Goal: Information Seeking & Learning: Learn about a topic

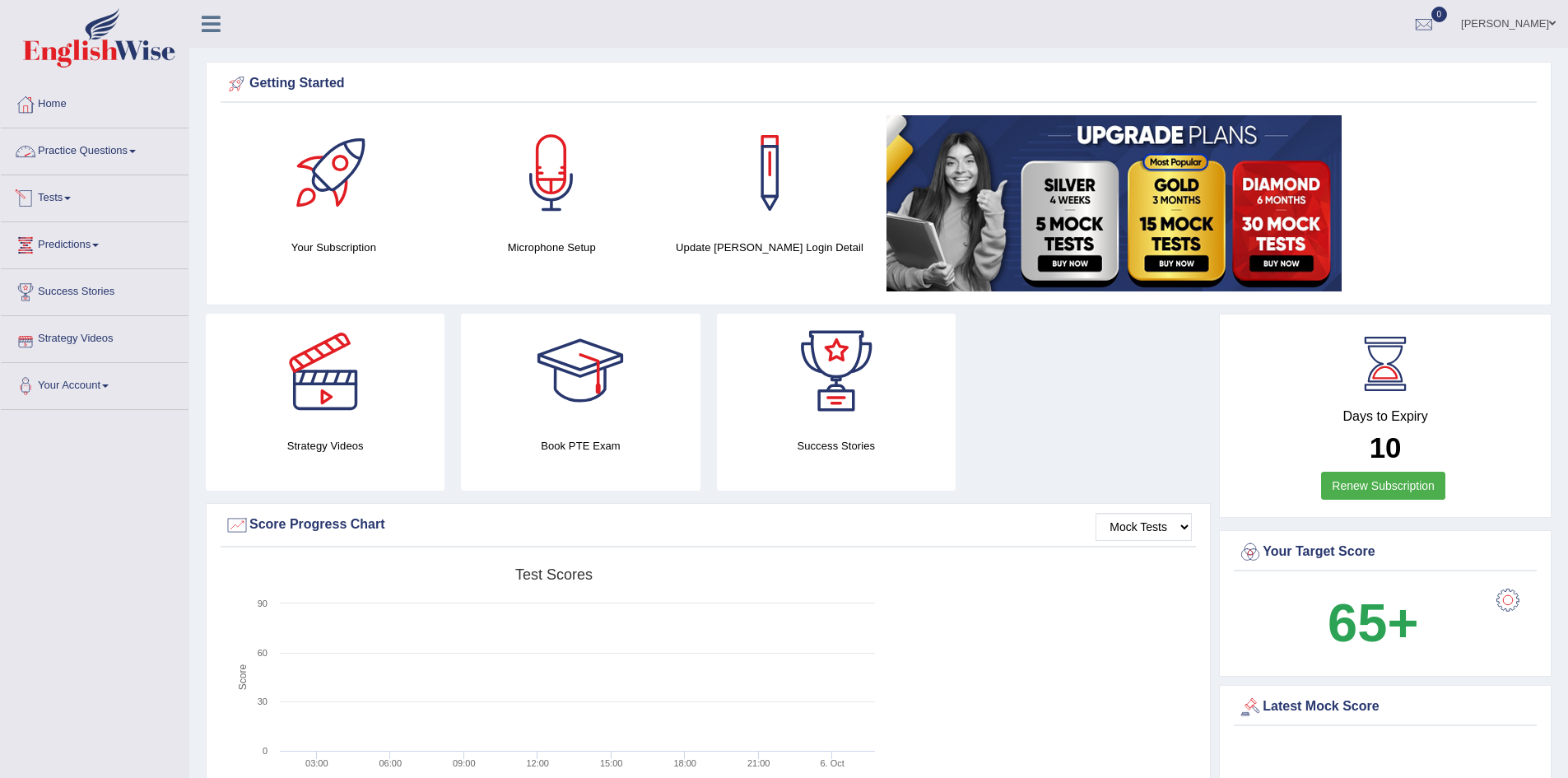
click at [115, 149] on link "Practice Questions" at bounding box center [95, 148] width 188 height 41
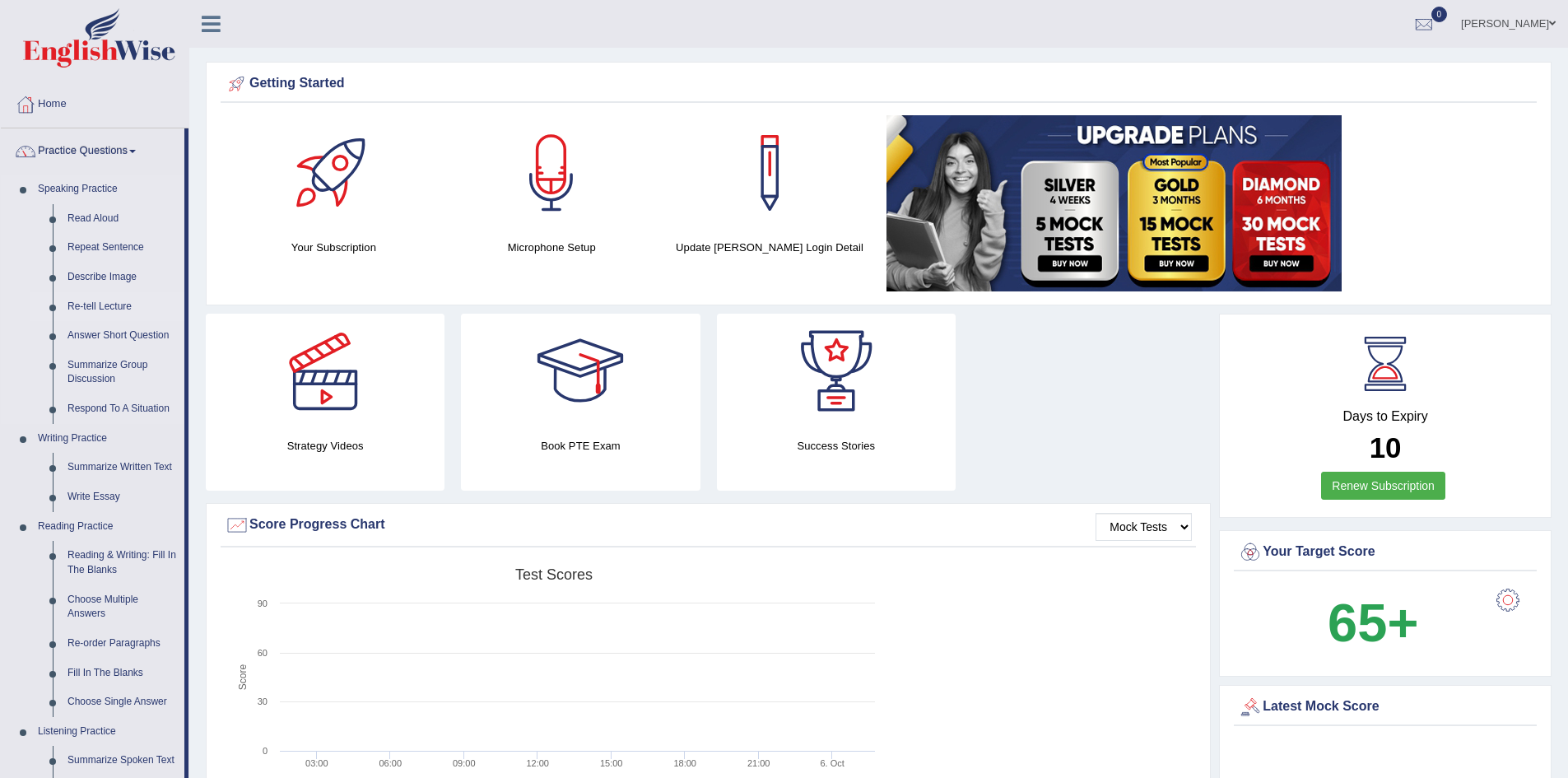
click at [98, 302] on link "Re-tell Lecture" at bounding box center [122, 307] width 125 height 30
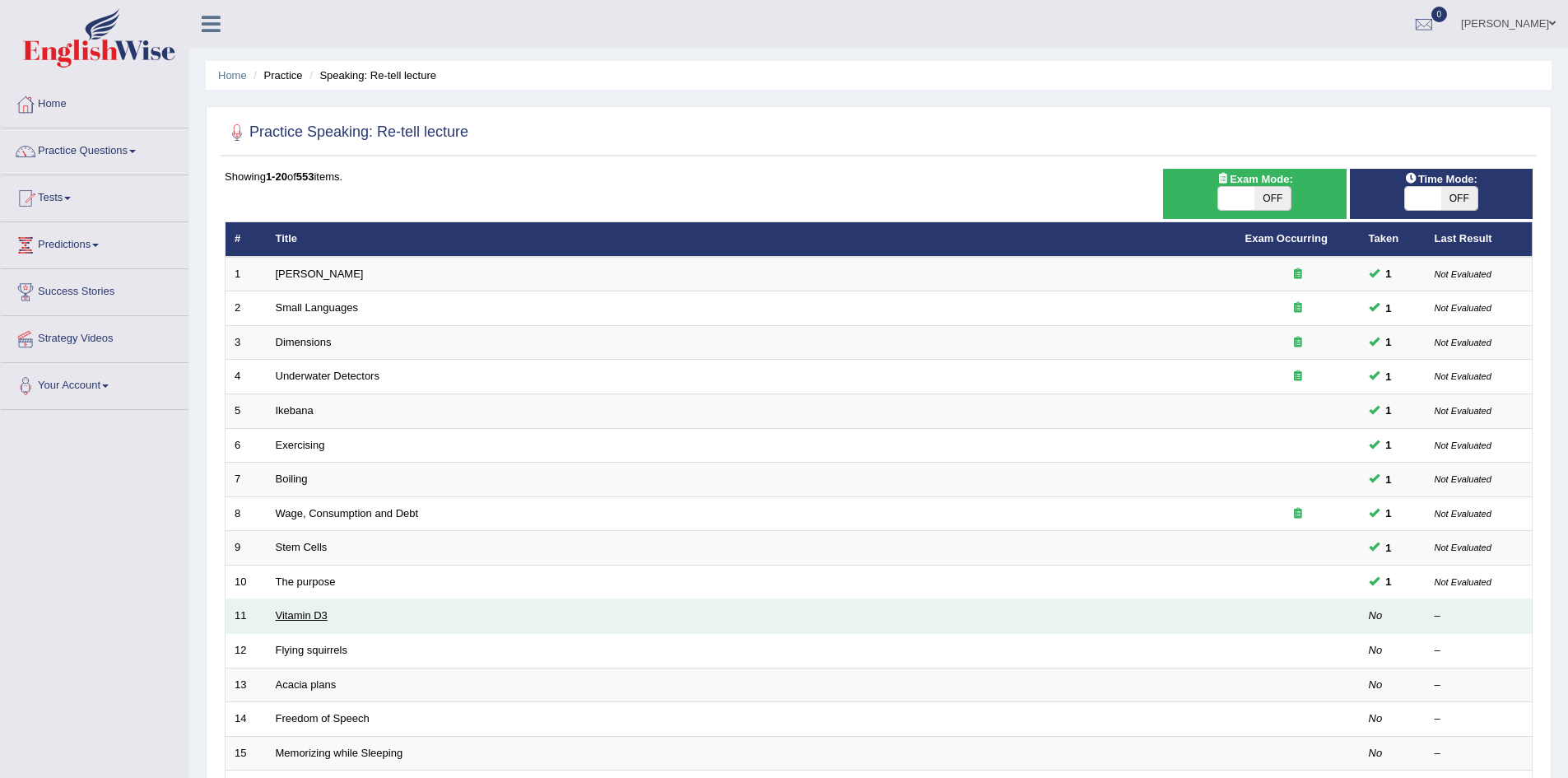
click at [296, 612] on link "Vitamin D3" at bounding box center [301, 616] width 52 height 12
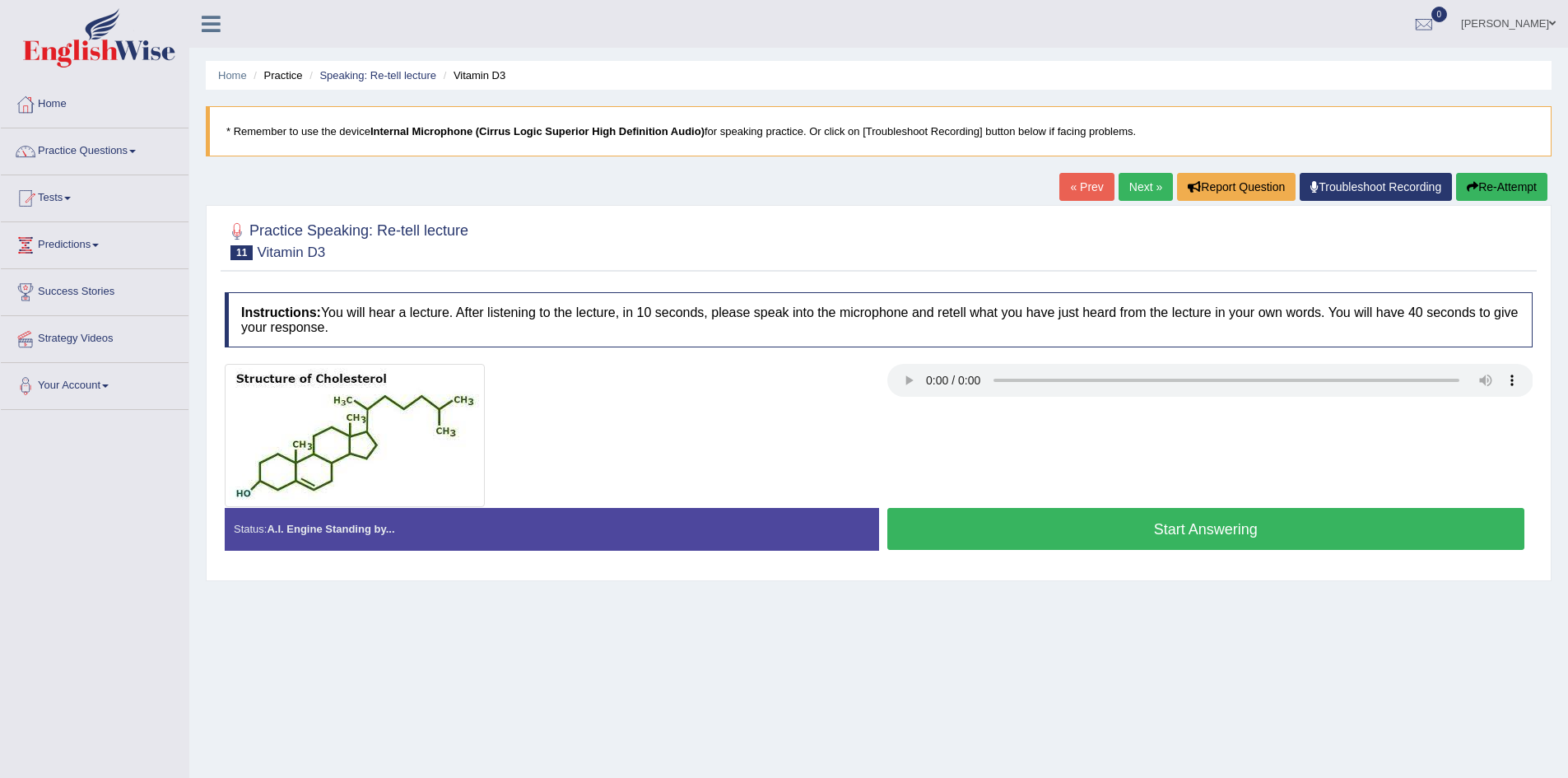
click at [1008, 526] on button "Start Answering" at bounding box center [1206, 529] width 638 height 42
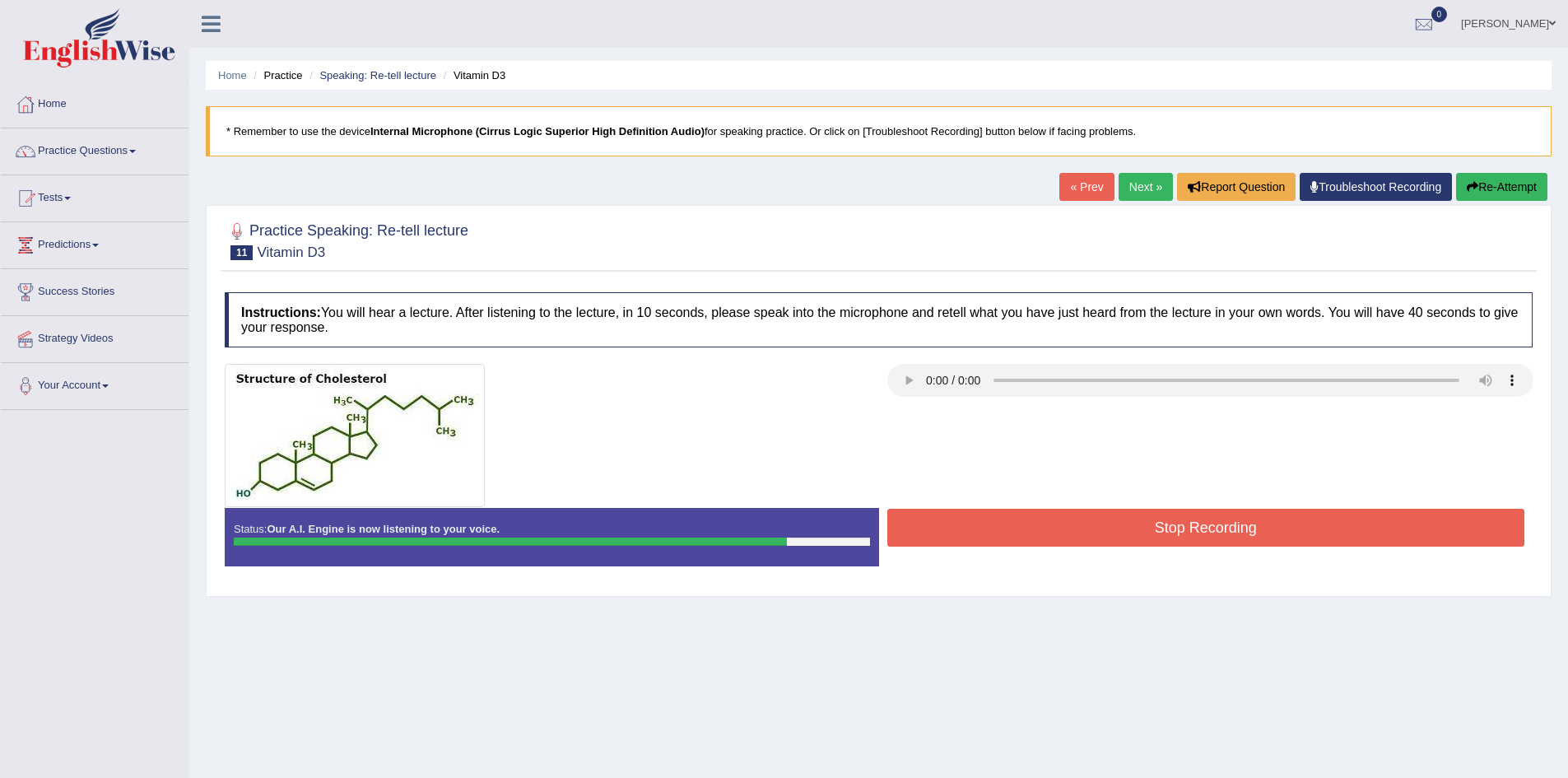
click at [1008, 526] on button "Stop Recording" at bounding box center [1206, 527] width 638 height 38
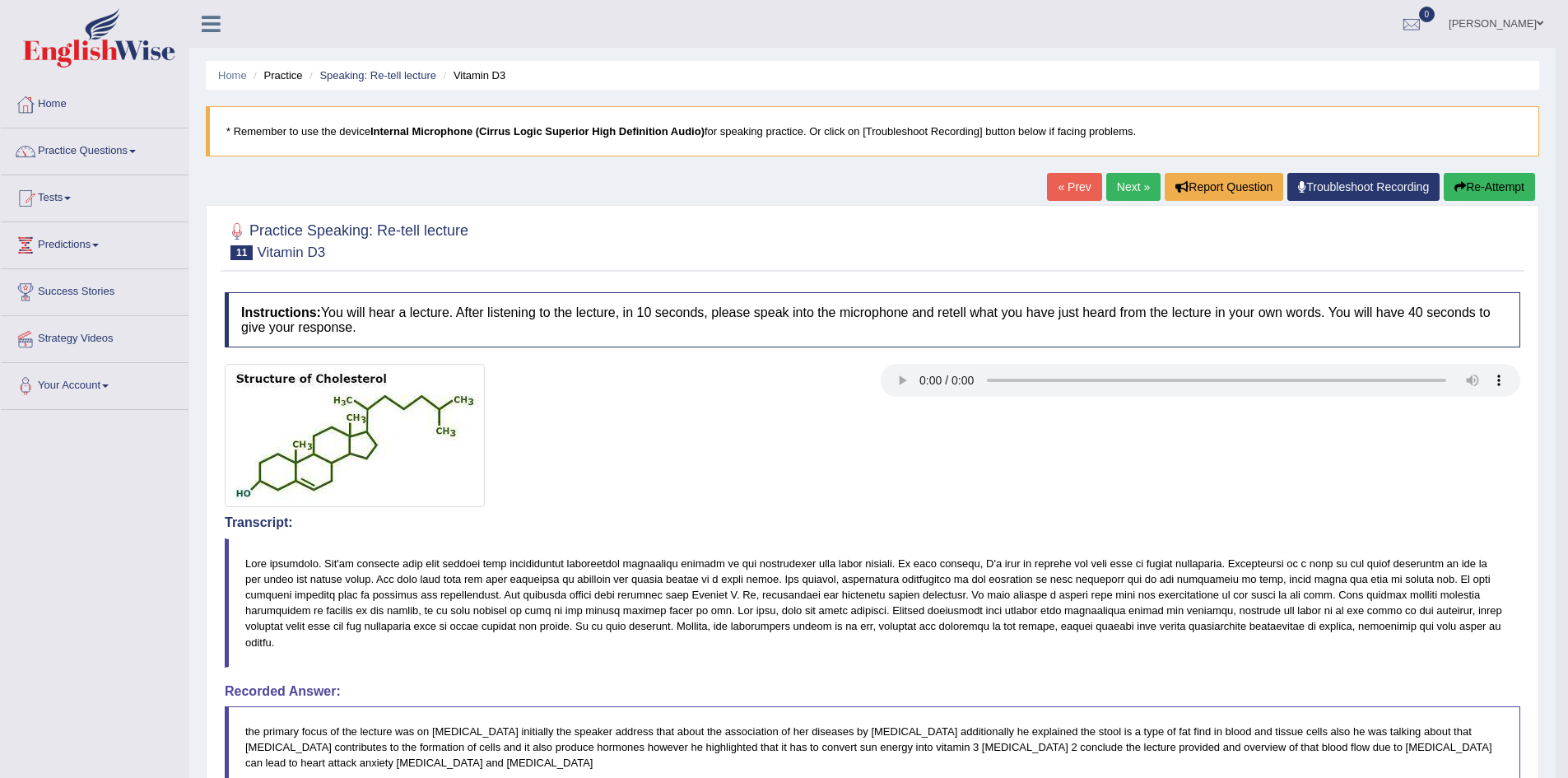
click at [1131, 184] on link "Next »" at bounding box center [1134, 187] width 54 height 28
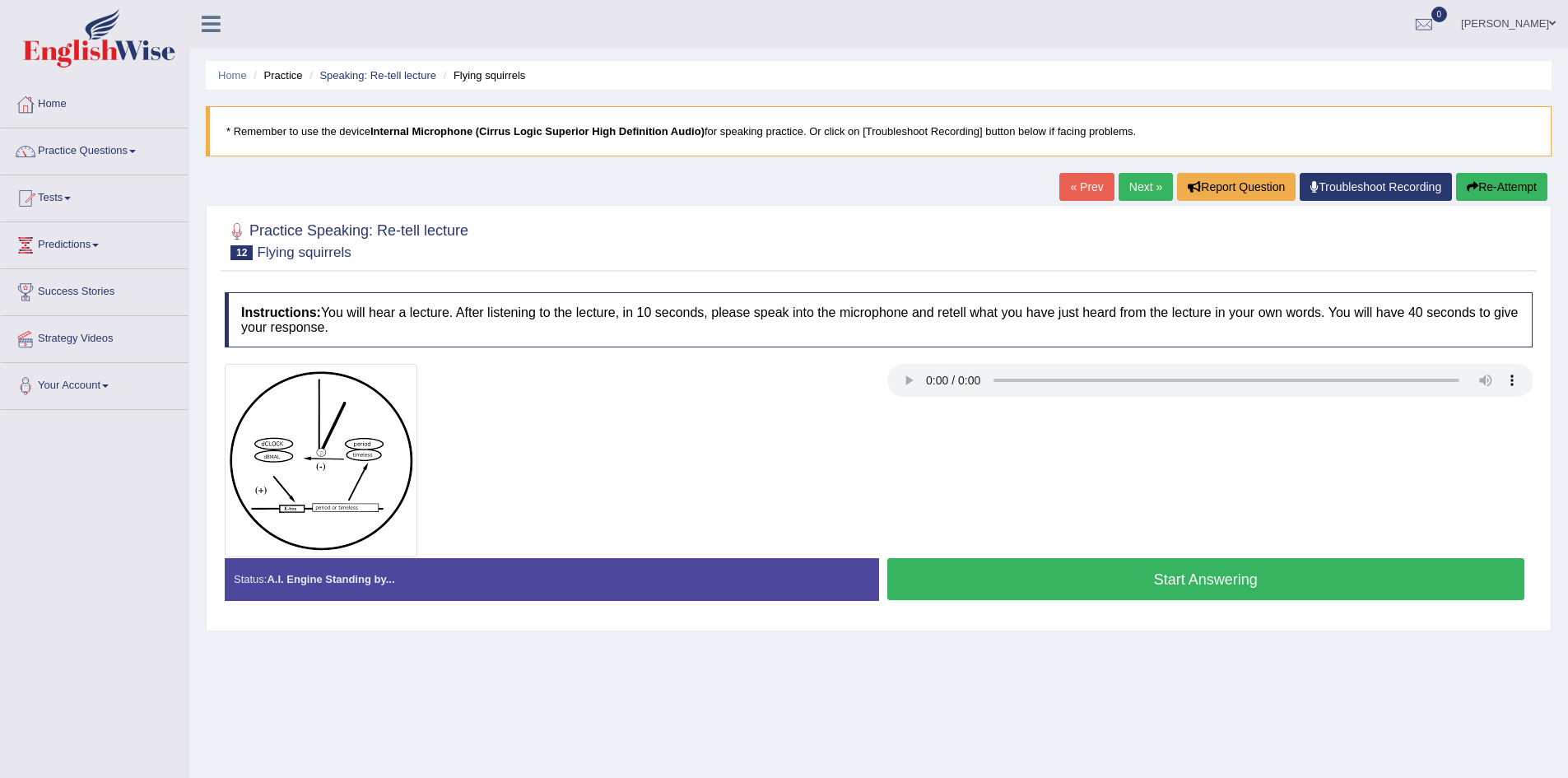
click at [1080, 569] on button "Start Answering" at bounding box center [1206, 579] width 638 height 42
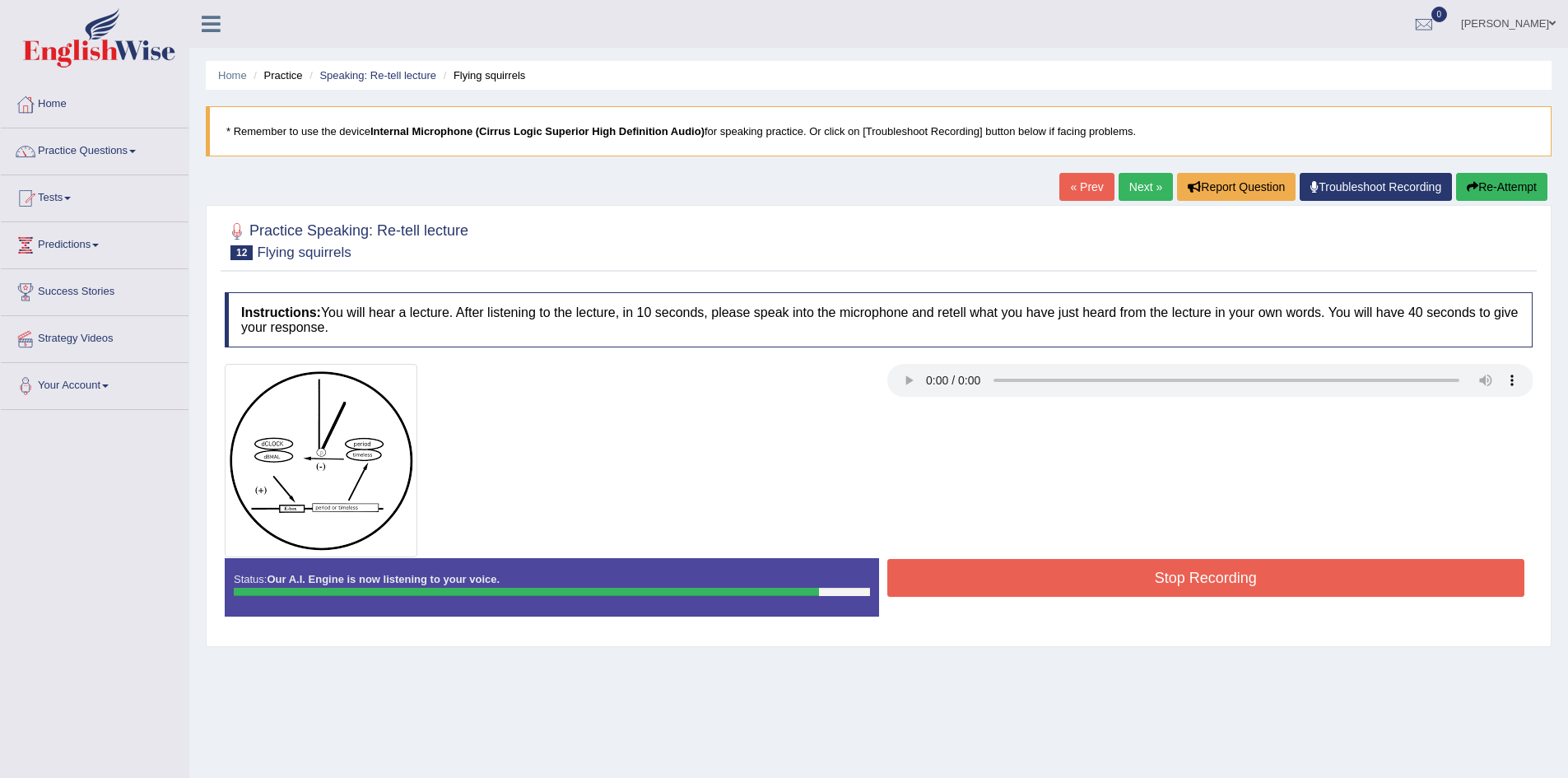
click at [1080, 569] on button "Stop Recording" at bounding box center [1206, 577] width 638 height 38
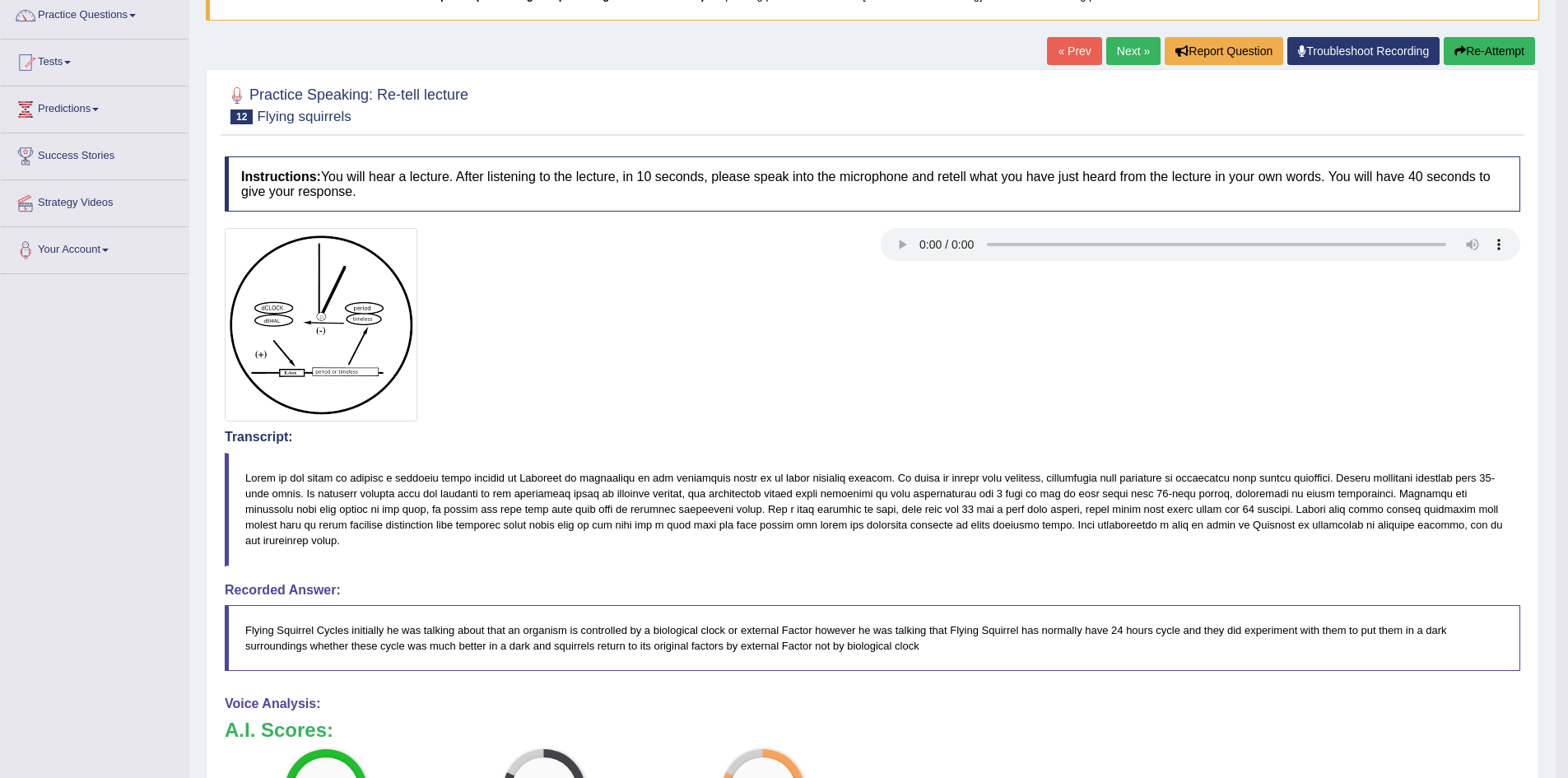
scroll to position [119, 0]
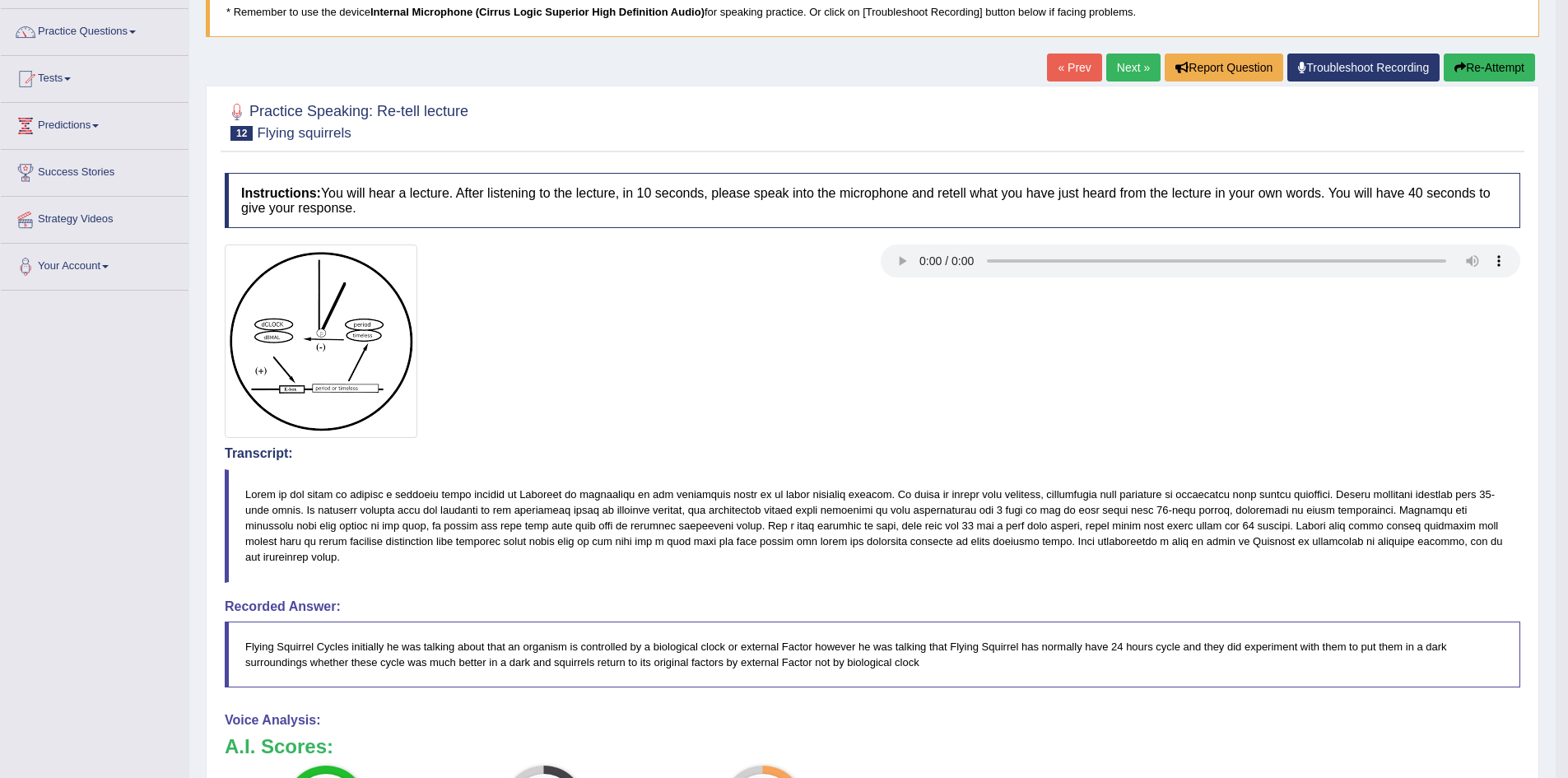
click at [1107, 63] on link "Next »" at bounding box center [1134, 68] width 54 height 28
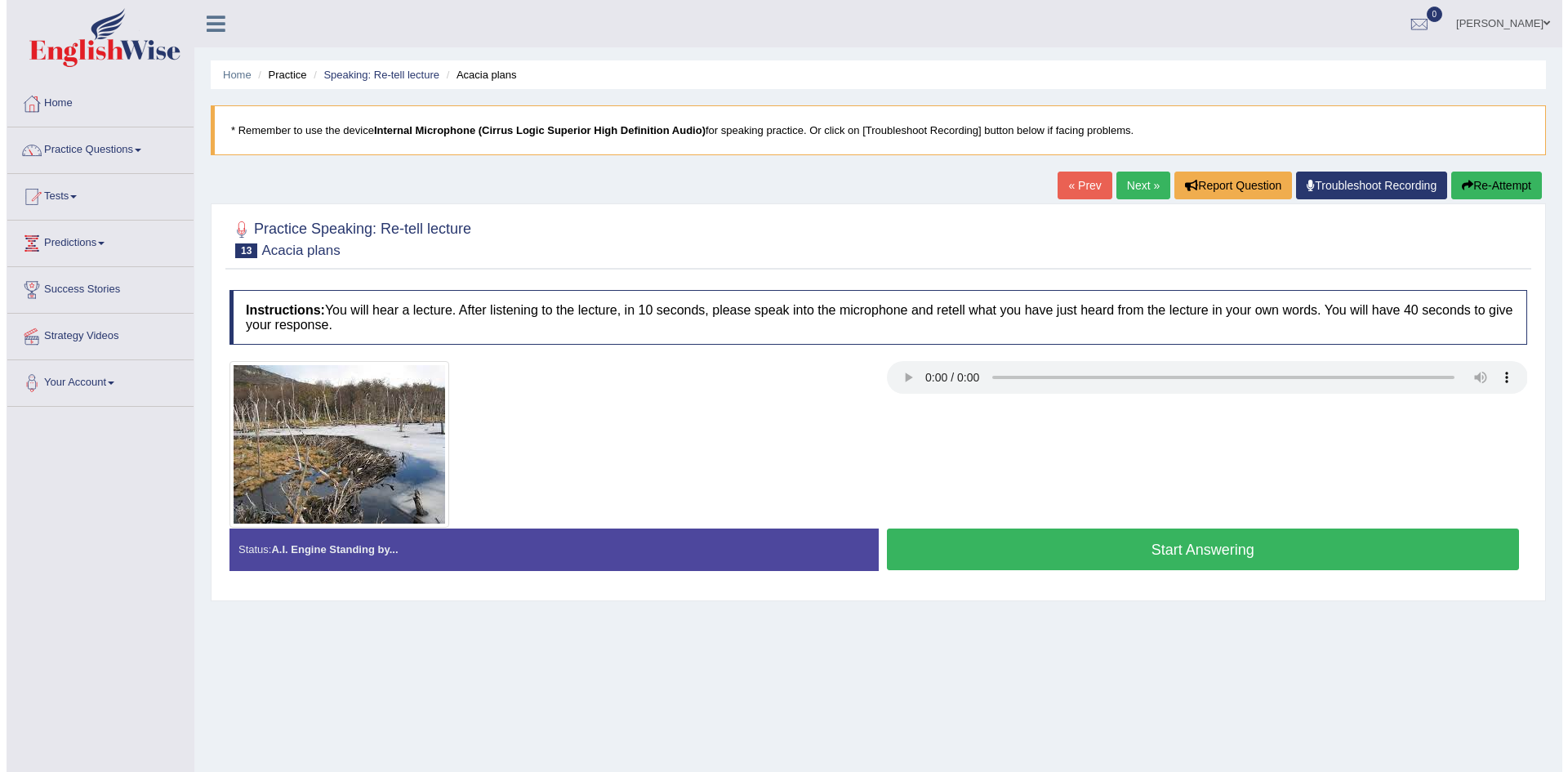
scroll to position [85, 0]
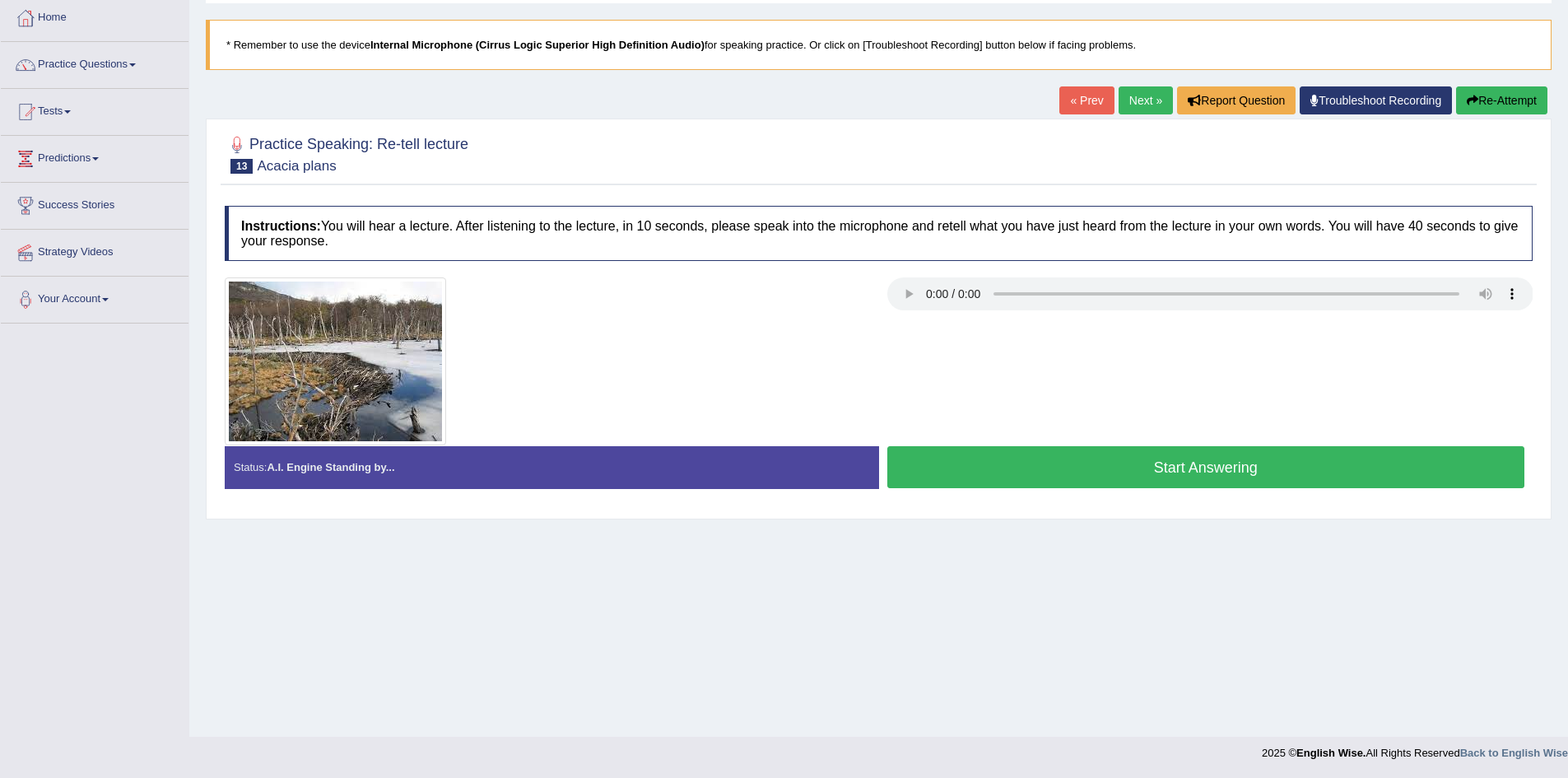
click at [1117, 458] on button "Start Answering" at bounding box center [1206, 467] width 638 height 42
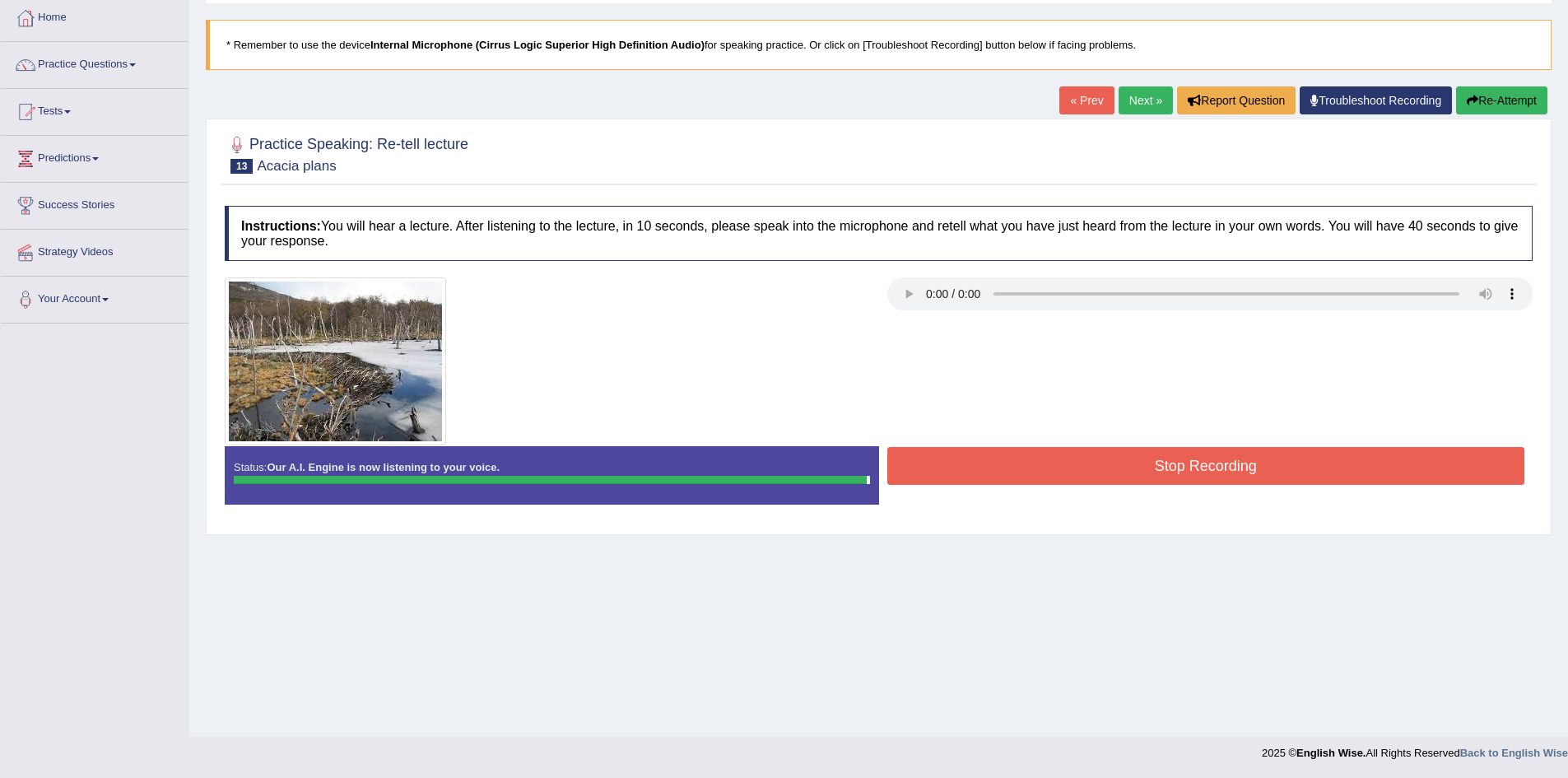
click at [1117, 458] on button "Stop Recording" at bounding box center [1206, 465] width 638 height 38
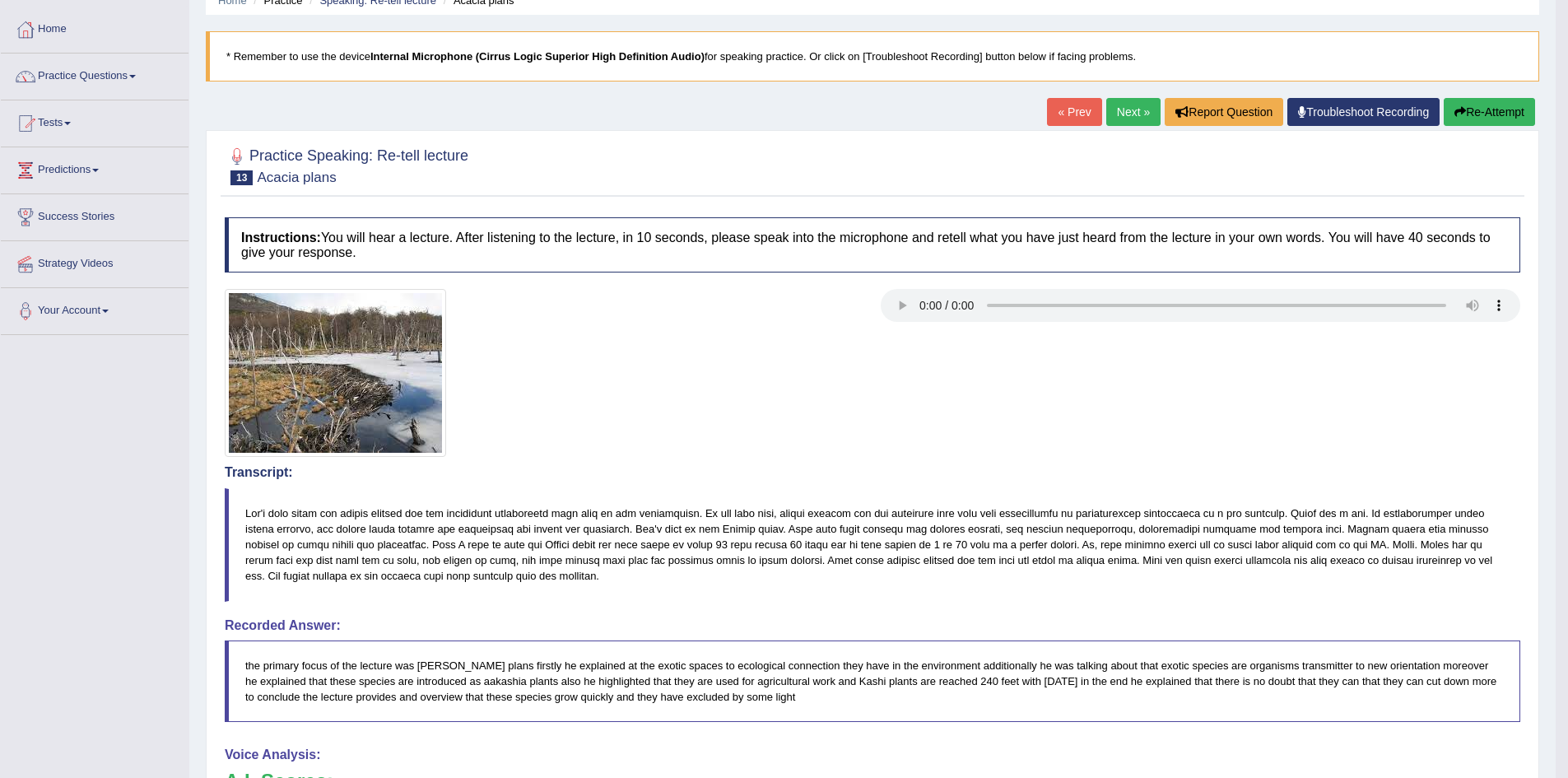
scroll to position [0, 0]
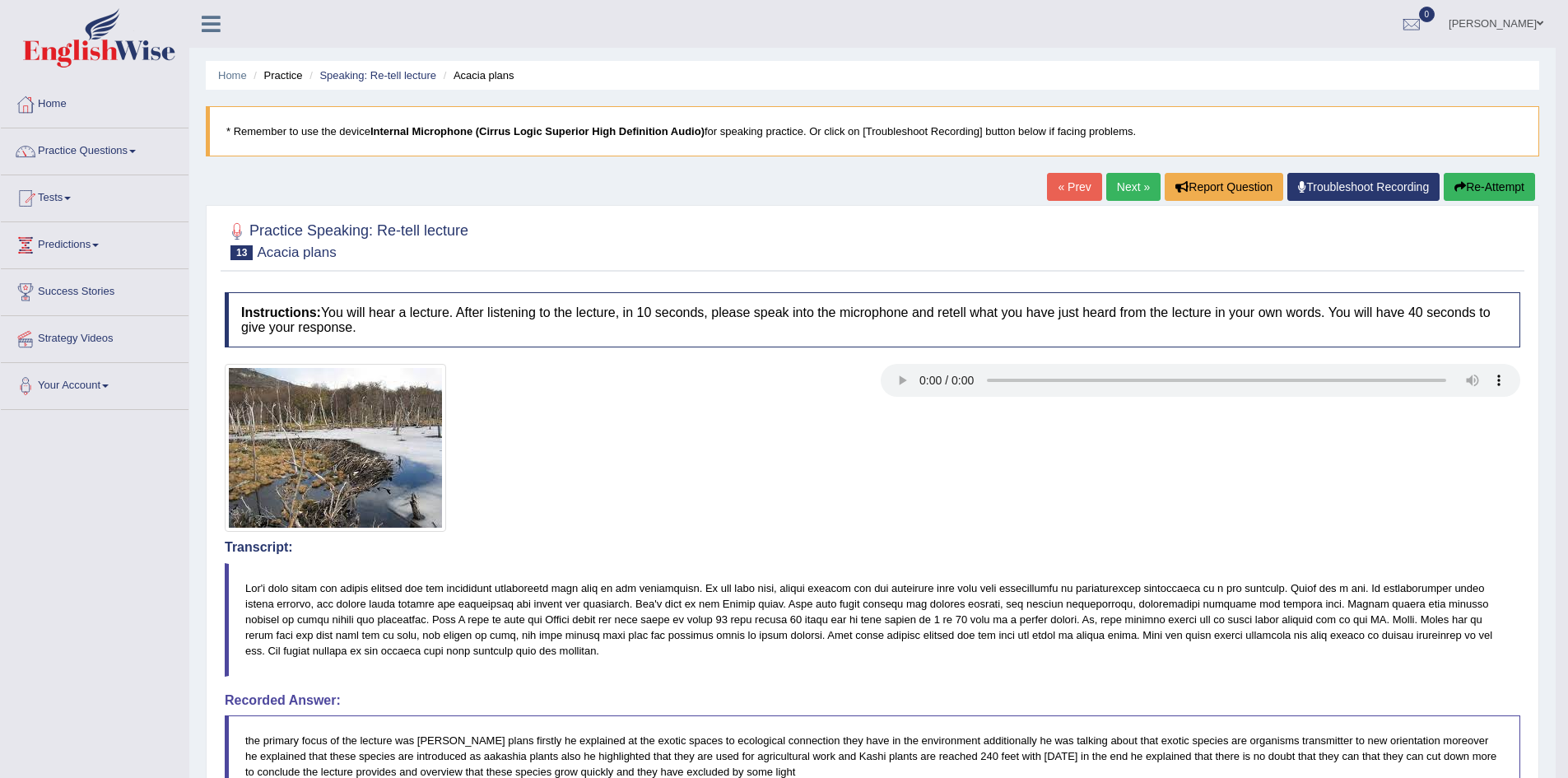
click at [1122, 180] on link "Next »" at bounding box center [1134, 187] width 54 height 28
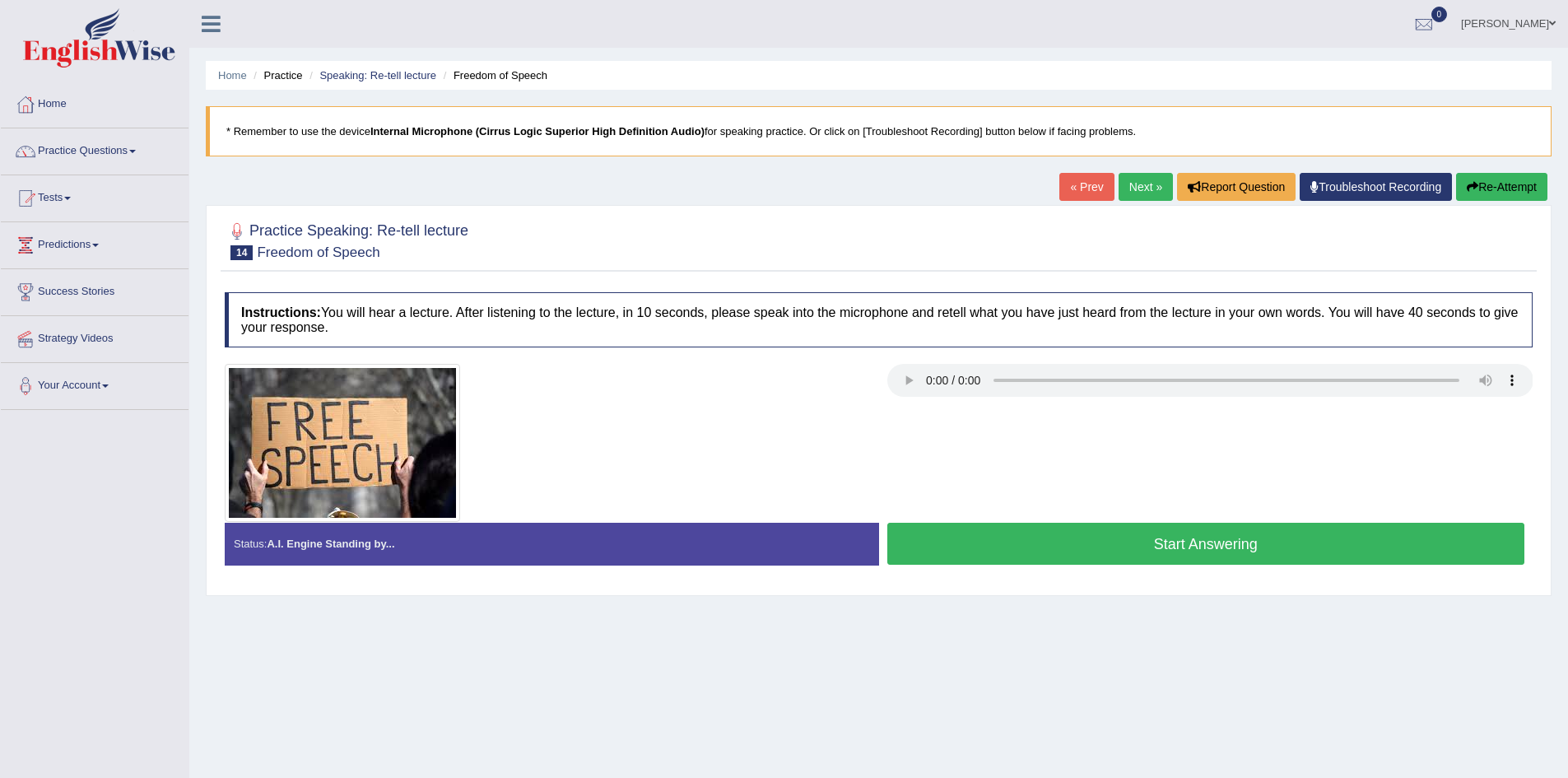
click at [939, 544] on button "Start Answering" at bounding box center [1206, 544] width 638 height 42
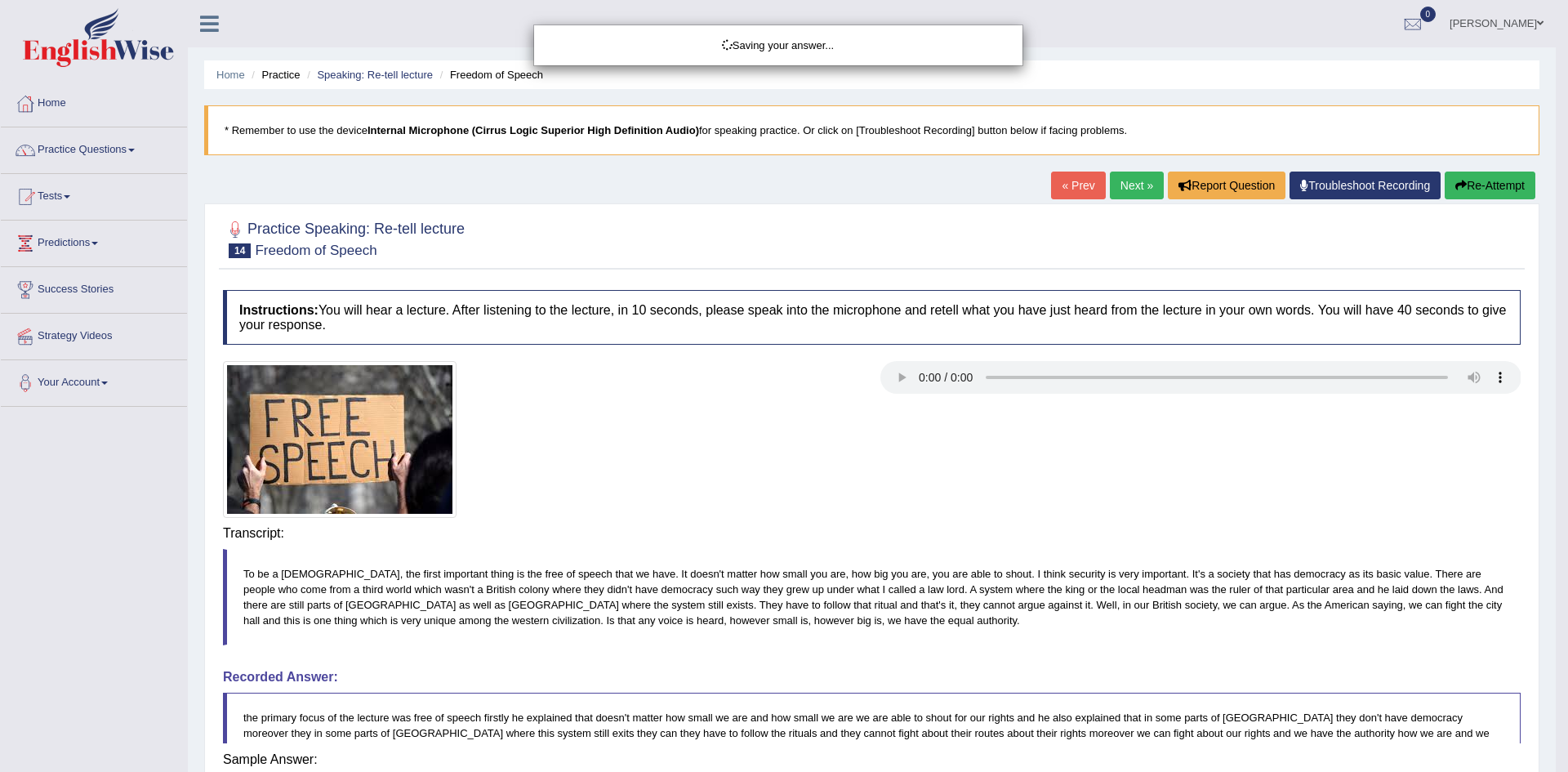
click at [932, 539] on div "Saving your answer..." at bounding box center [784, 386] width 1568 height 772
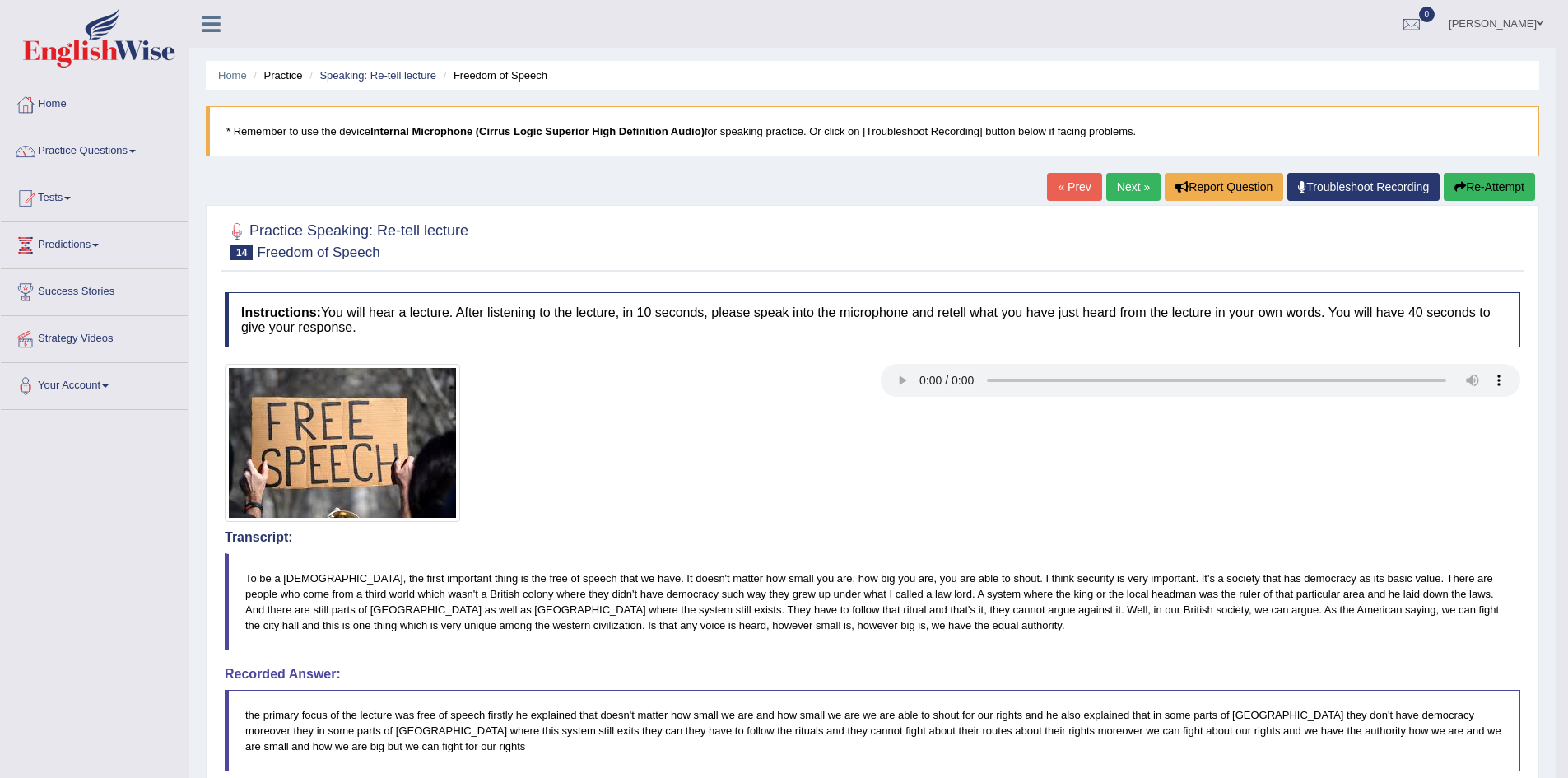
click at [1116, 181] on link "Next »" at bounding box center [1134, 187] width 54 height 28
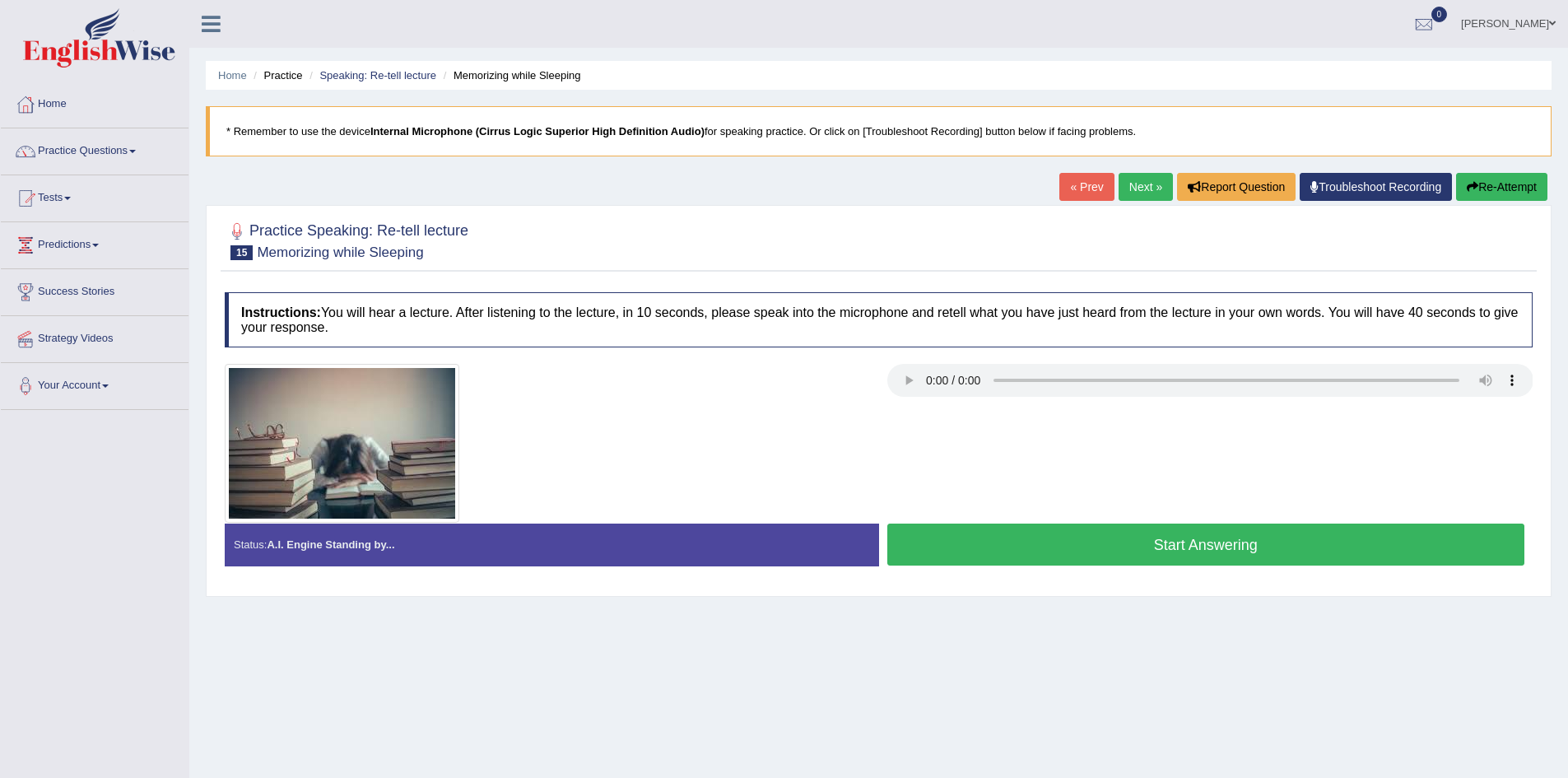
click at [1025, 560] on button "Start Answering" at bounding box center [1206, 544] width 638 height 42
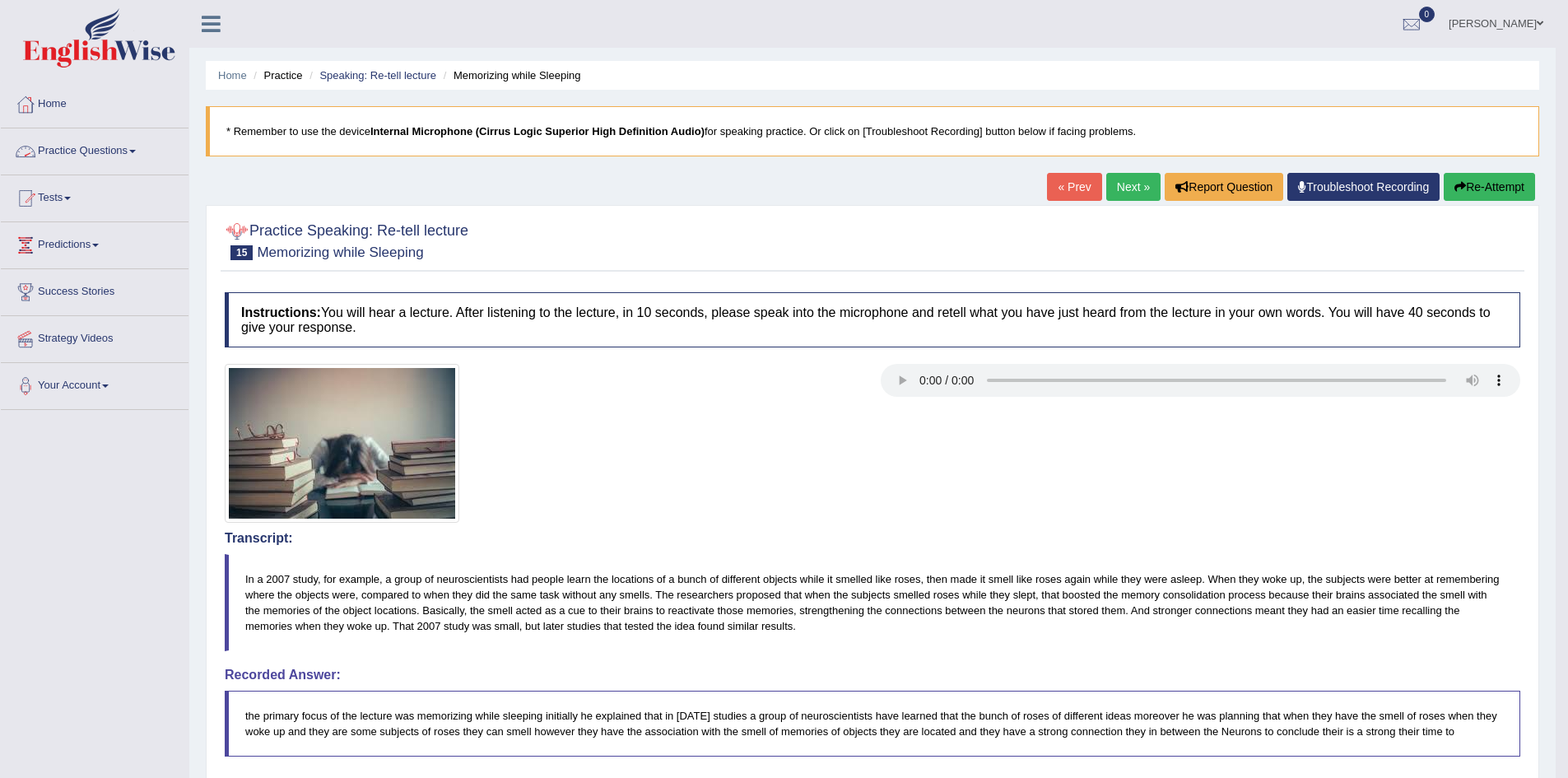
click at [112, 148] on link "Practice Questions" at bounding box center [95, 148] width 188 height 41
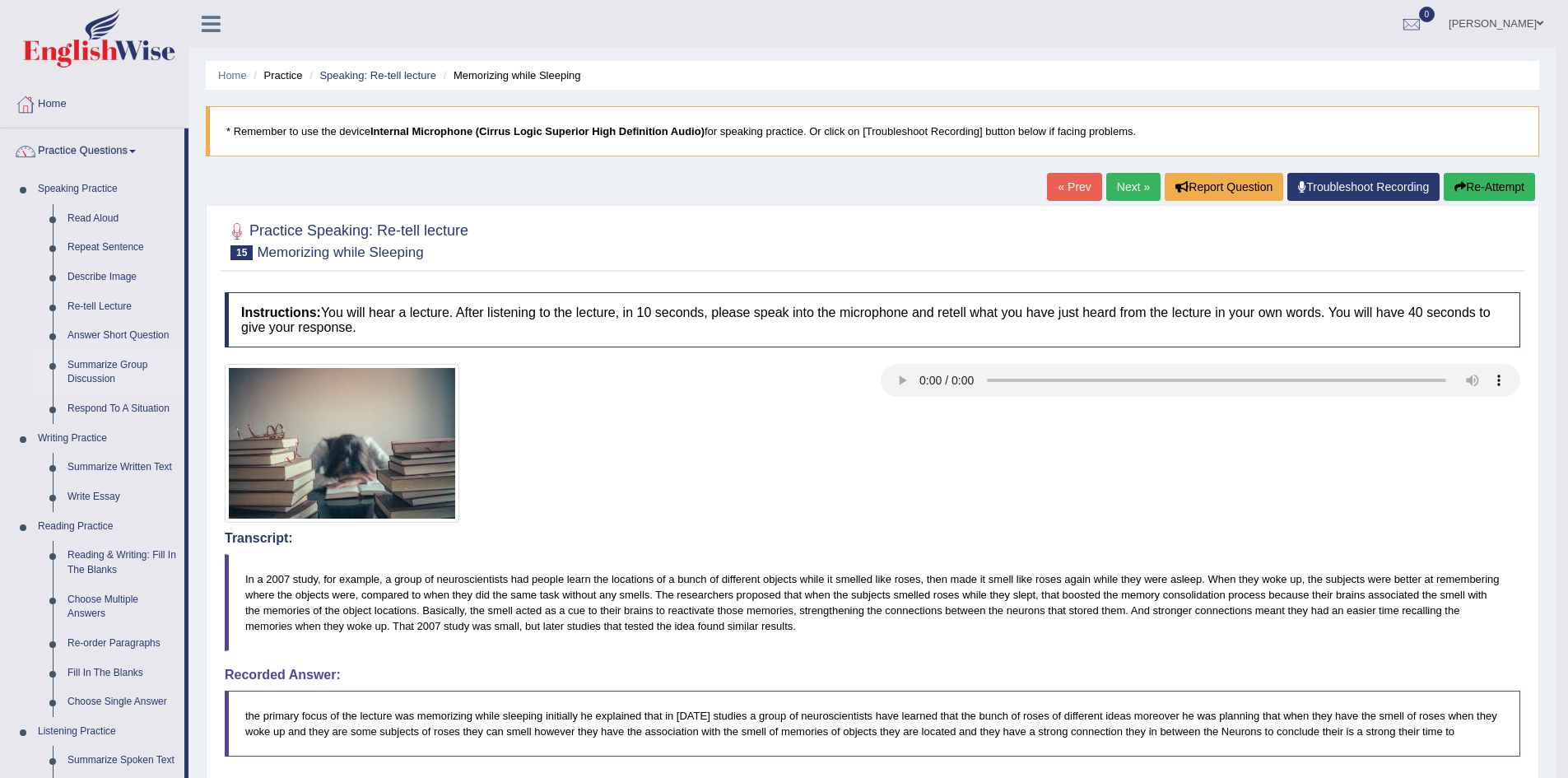
click at [93, 372] on link "Summarize Group Discussion" at bounding box center [122, 372] width 125 height 44
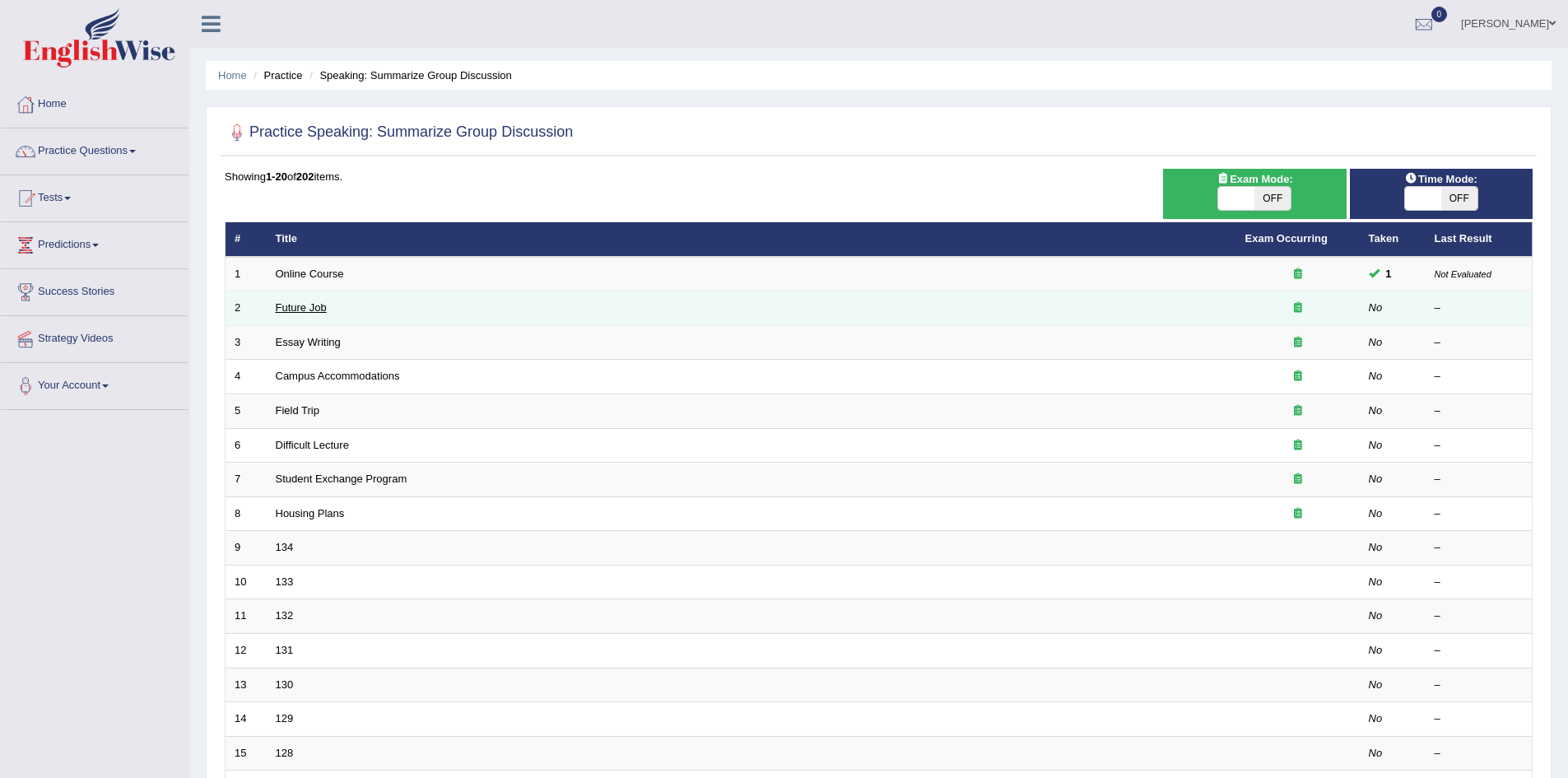
click at [300, 308] on link "Future Job" at bounding box center [301, 307] width 51 height 12
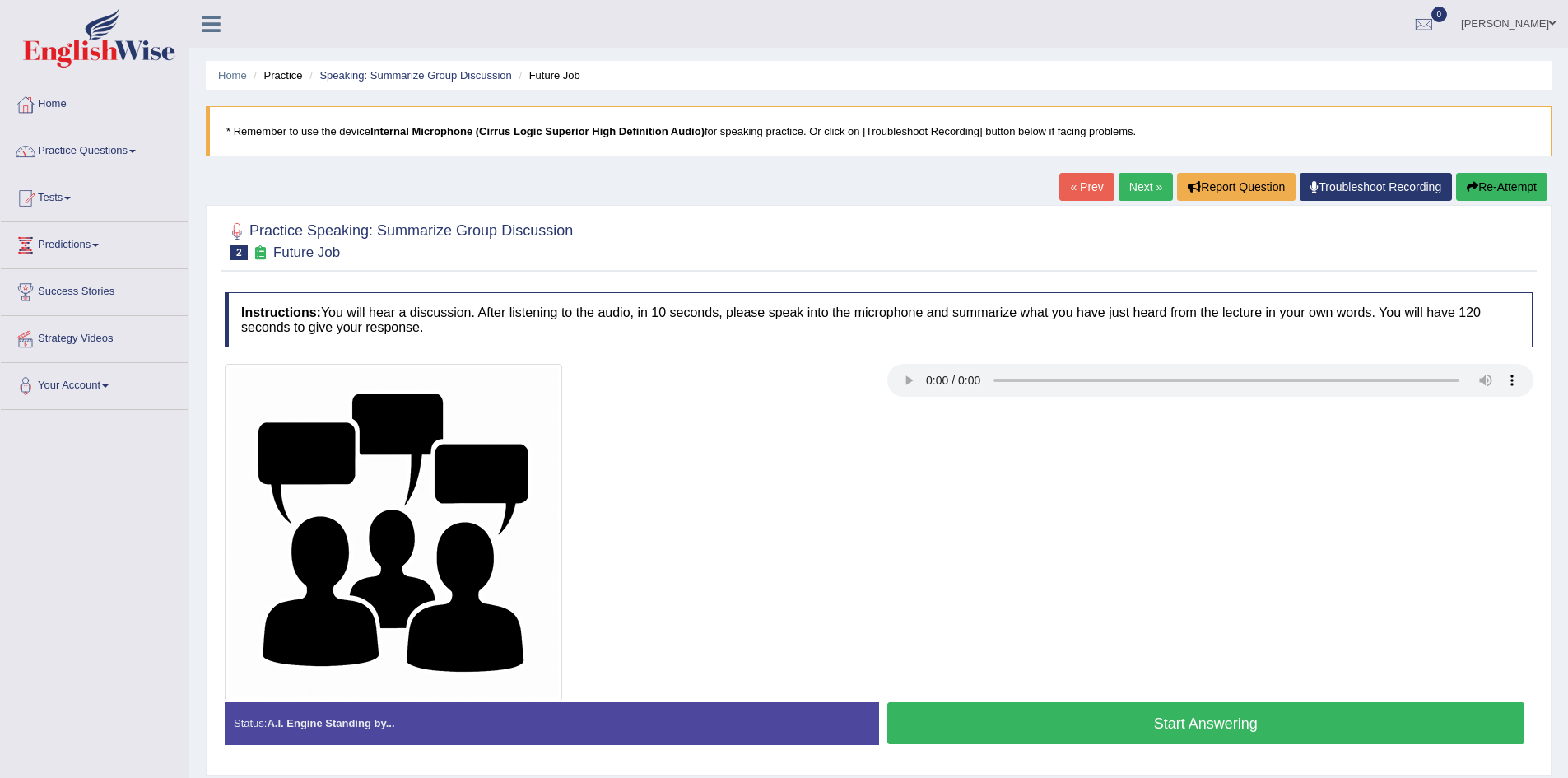
click at [1141, 517] on div at bounding box center [878, 532] width 1325 height 337
click at [1087, 192] on link "« Prev" at bounding box center [1087, 187] width 54 height 28
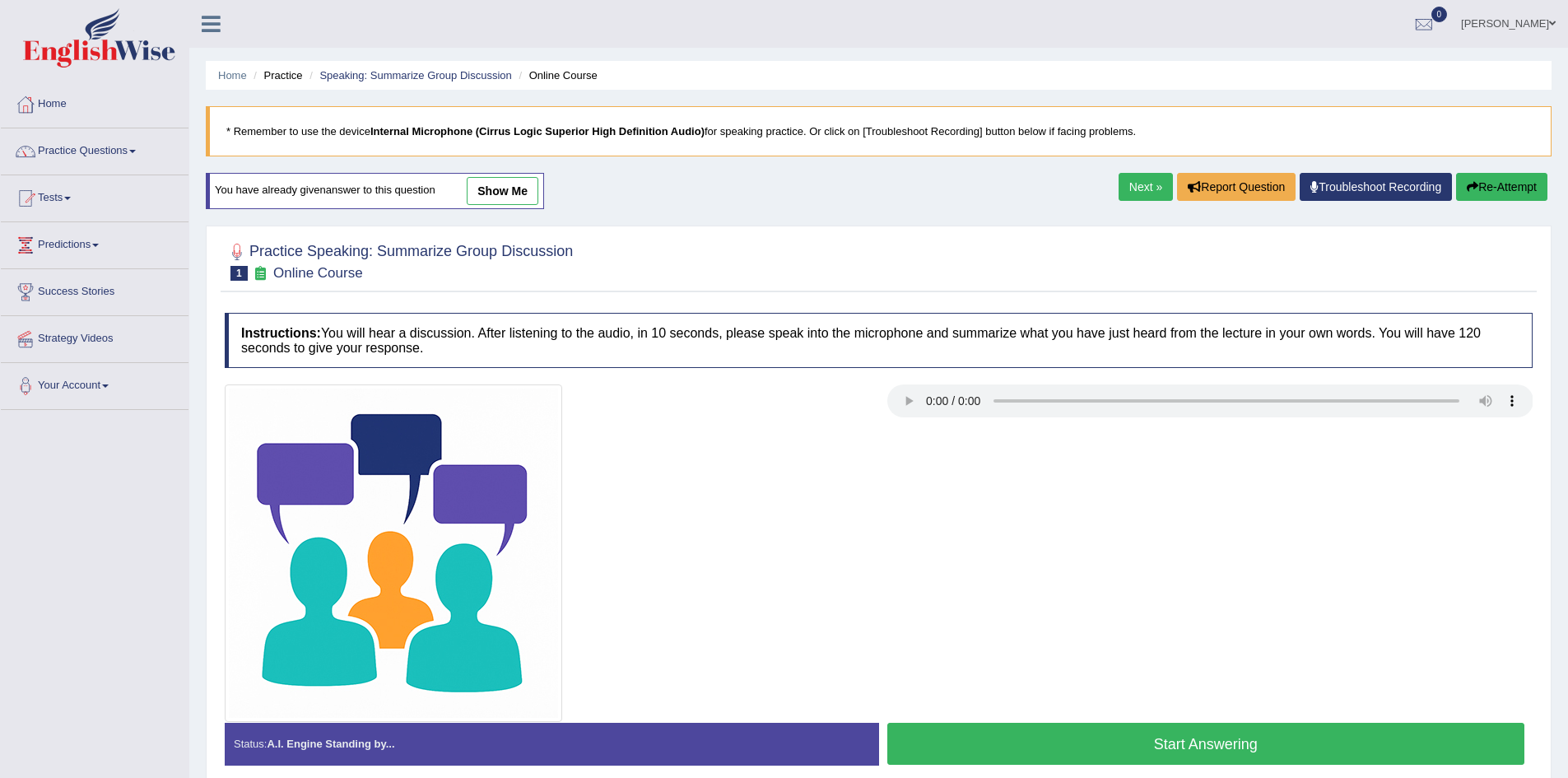
click at [1119, 181] on link "Next »" at bounding box center [1146, 187] width 54 height 28
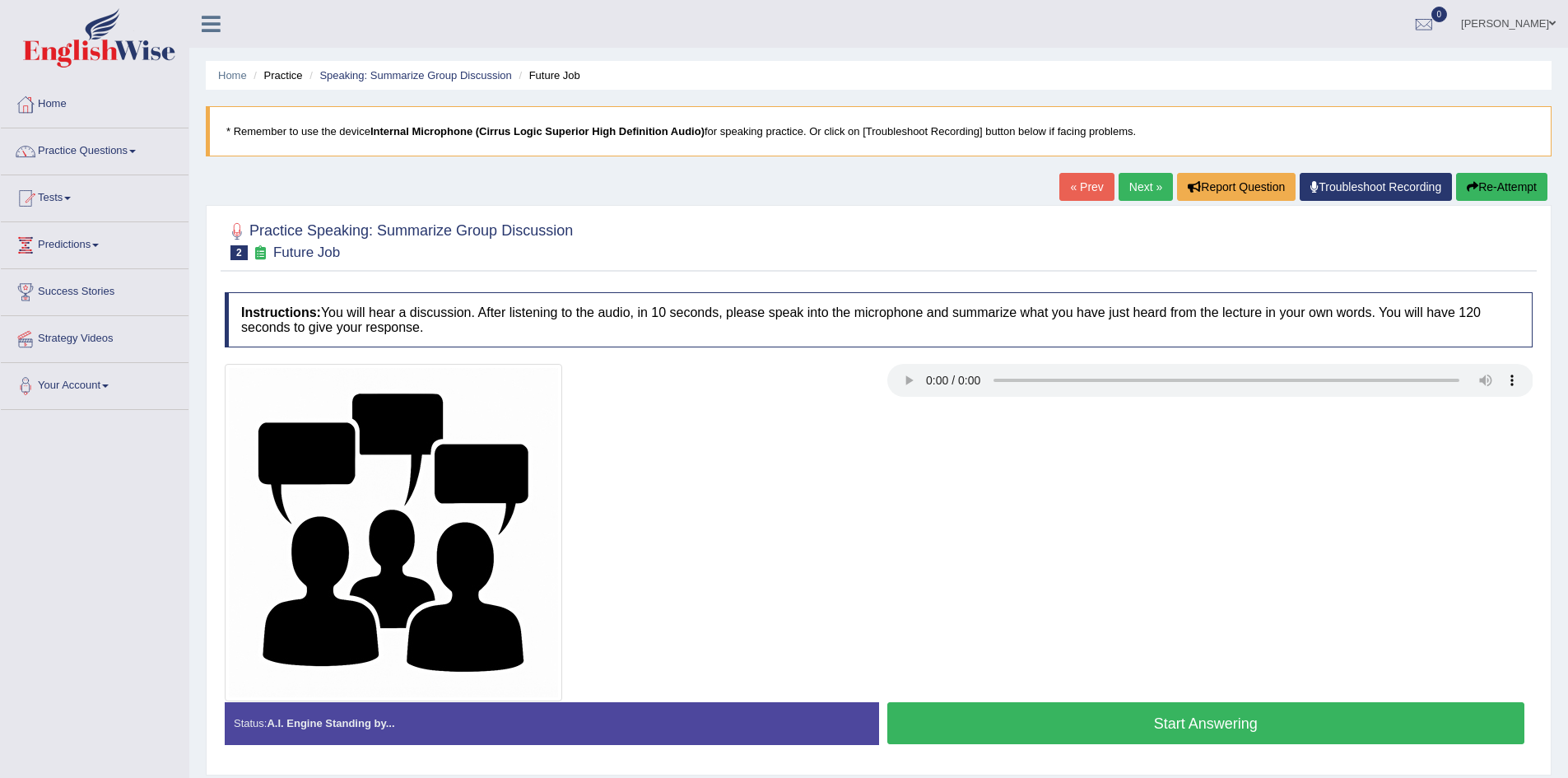
click at [938, 709] on button "Start Answering" at bounding box center [1206, 723] width 638 height 42
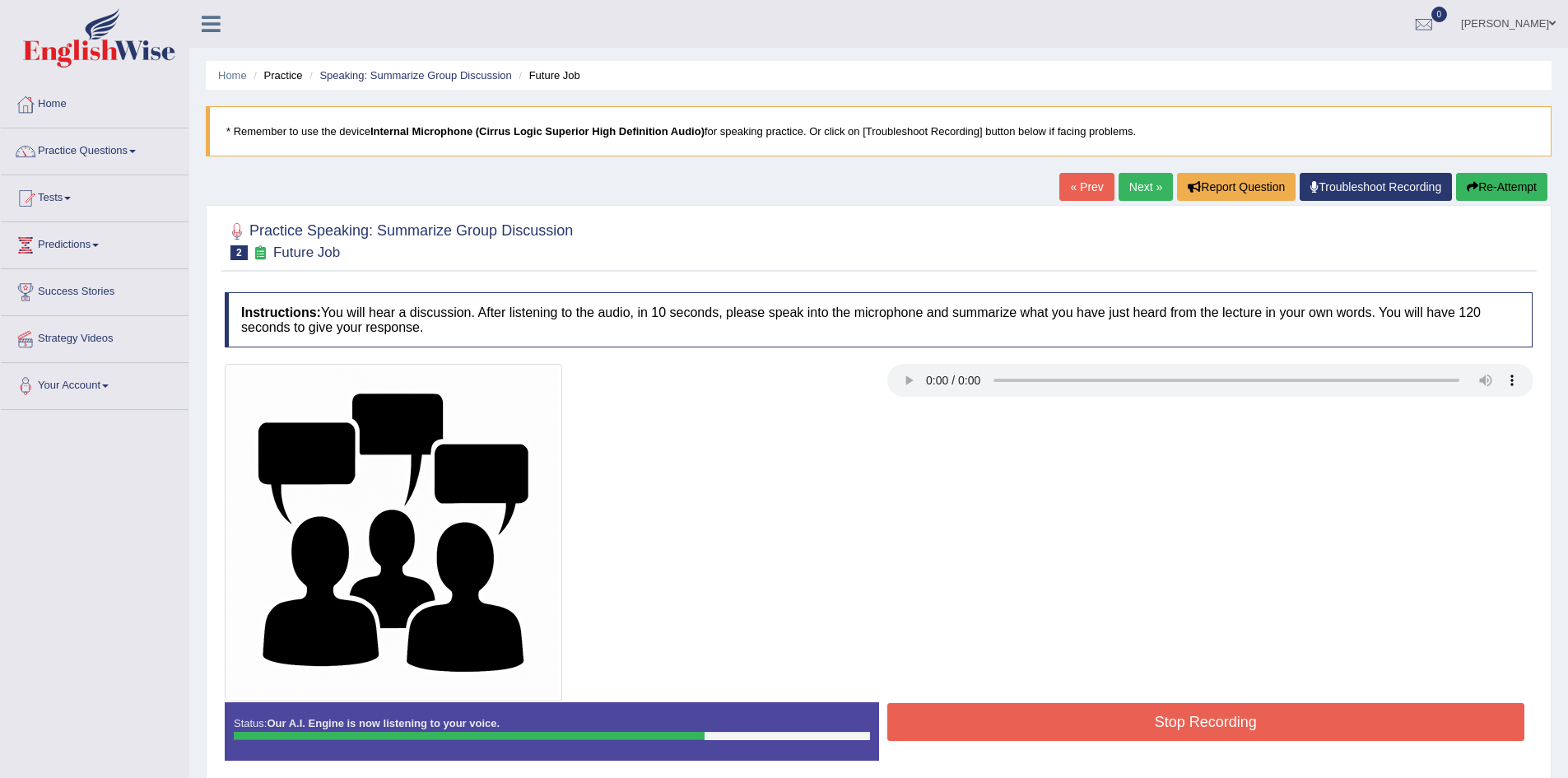
click at [938, 709] on button "Stop Recording" at bounding box center [1206, 721] width 638 height 38
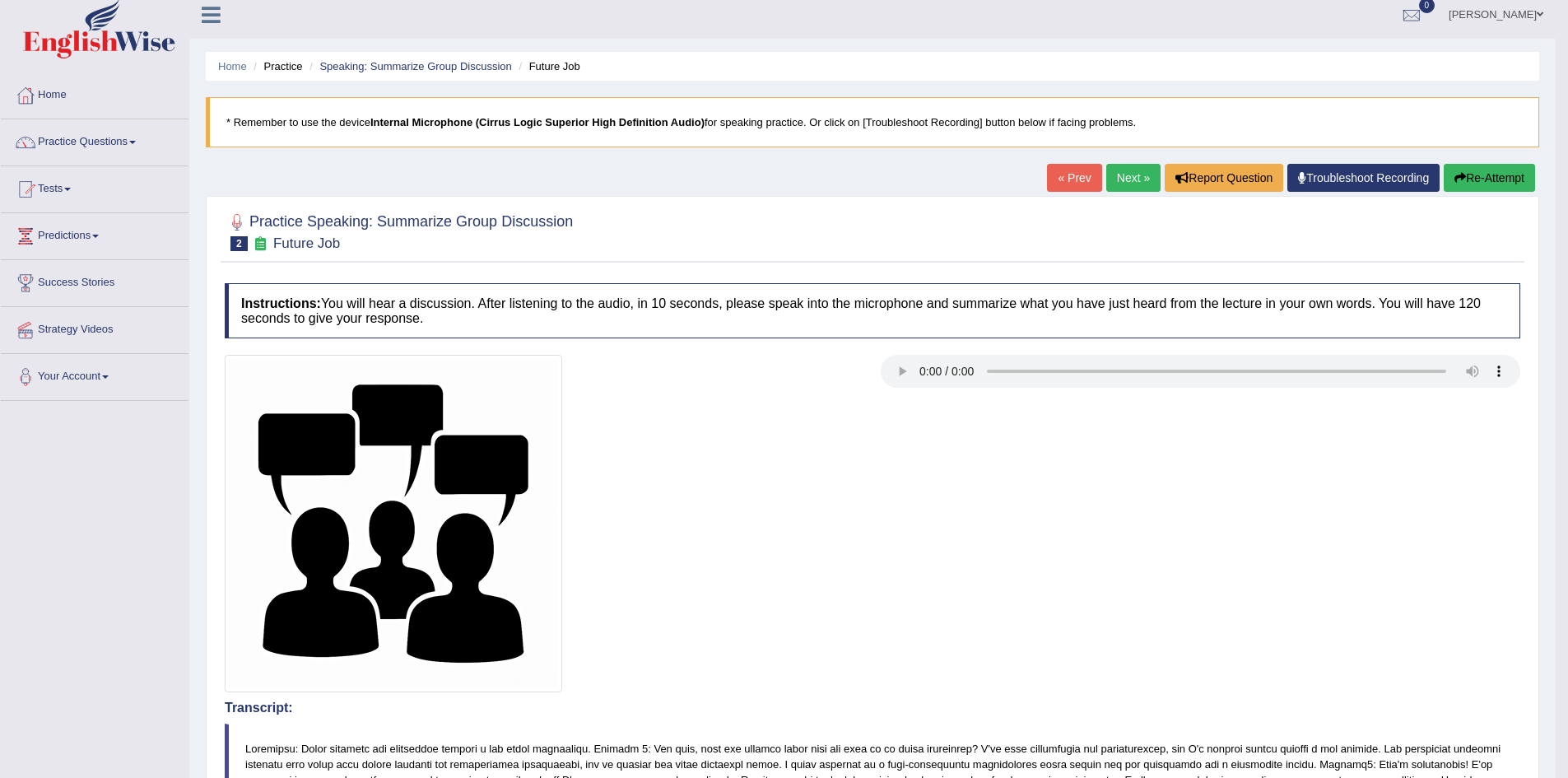
scroll to position [5, 0]
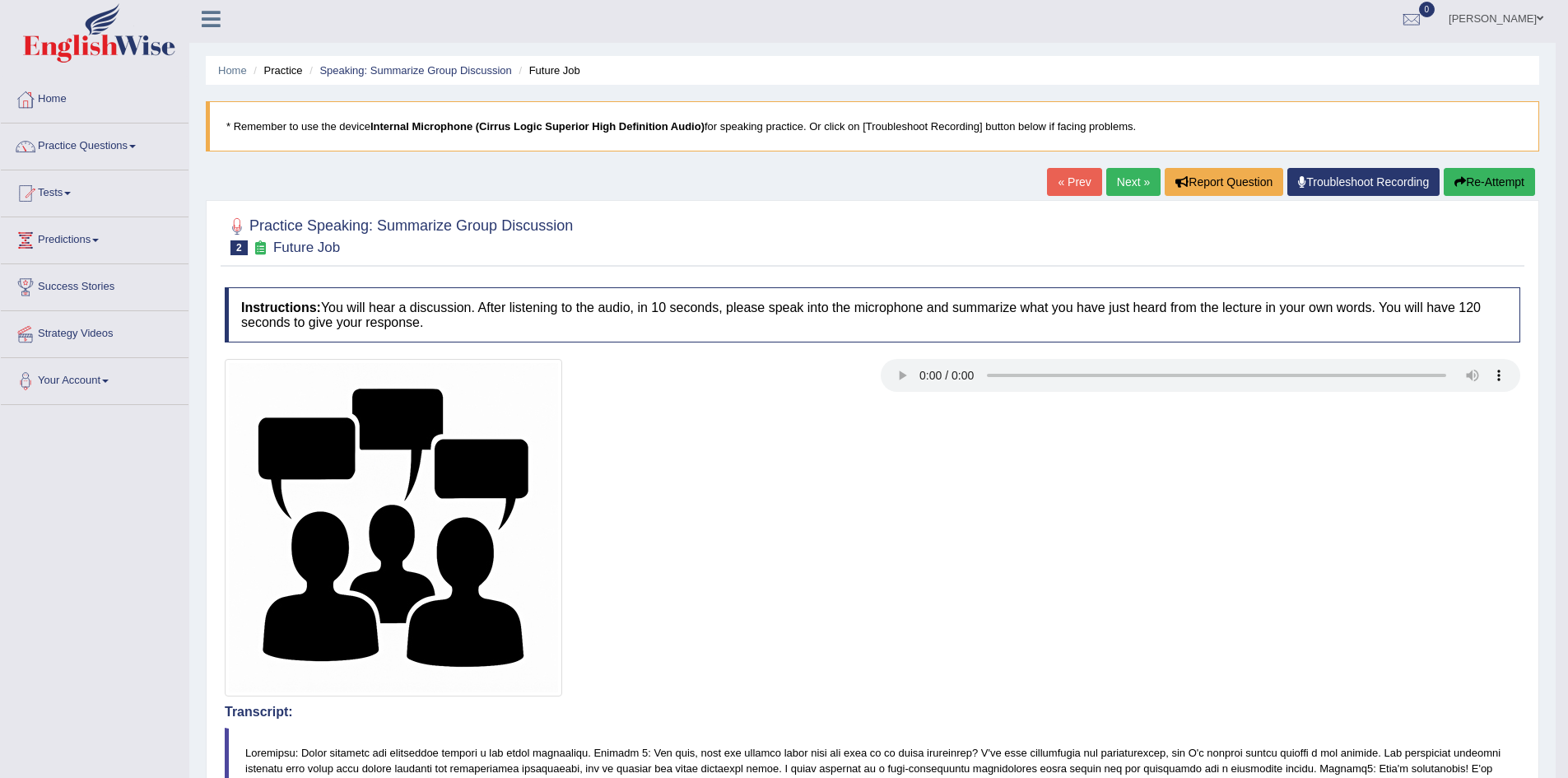
click at [1119, 178] on link "Next »" at bounding box center [1134, 182] width 54 height 28
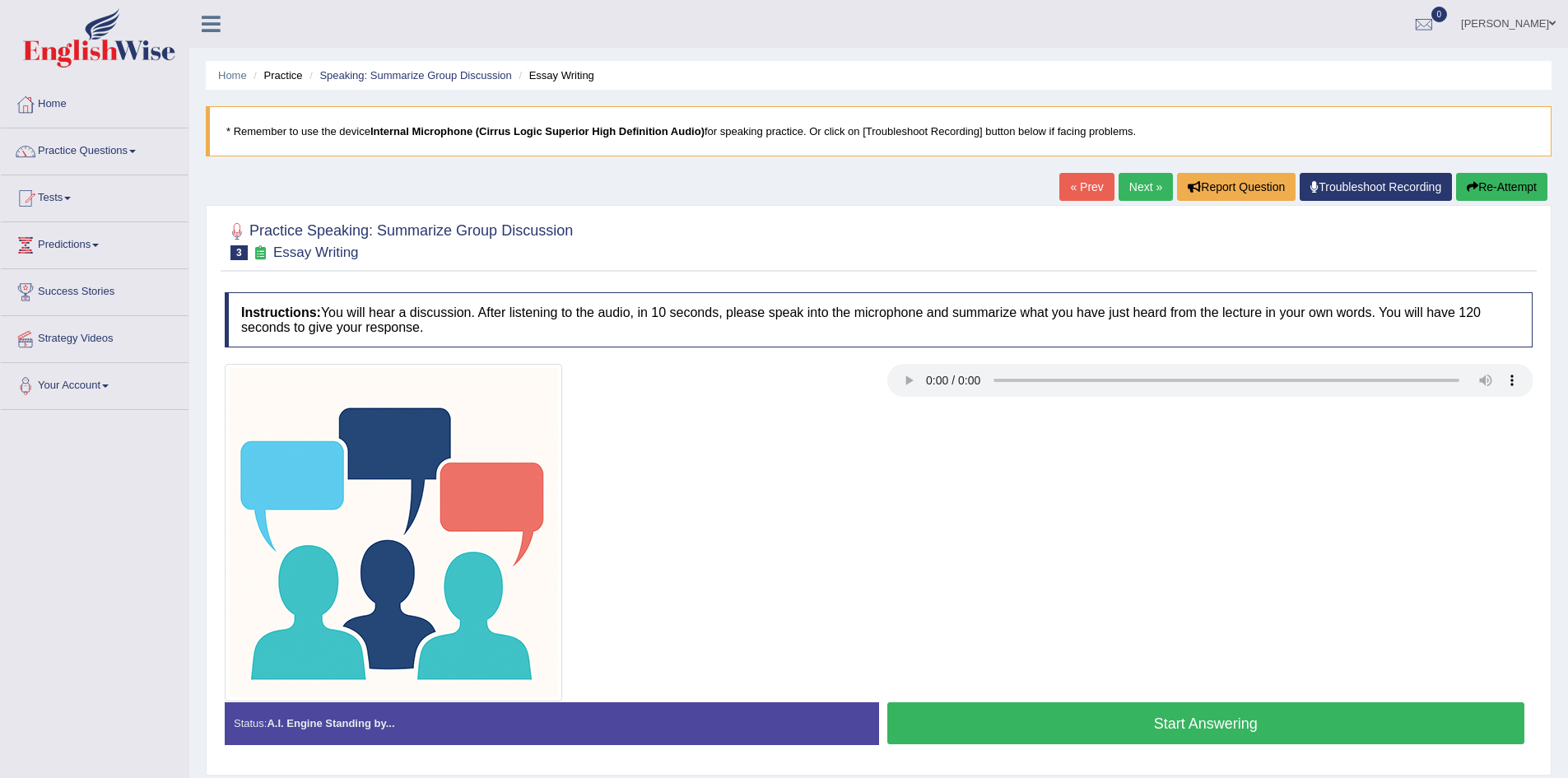
click at [975, 721] on button "Start Answering" at bounding box center [1206, 723] width 638 height 42
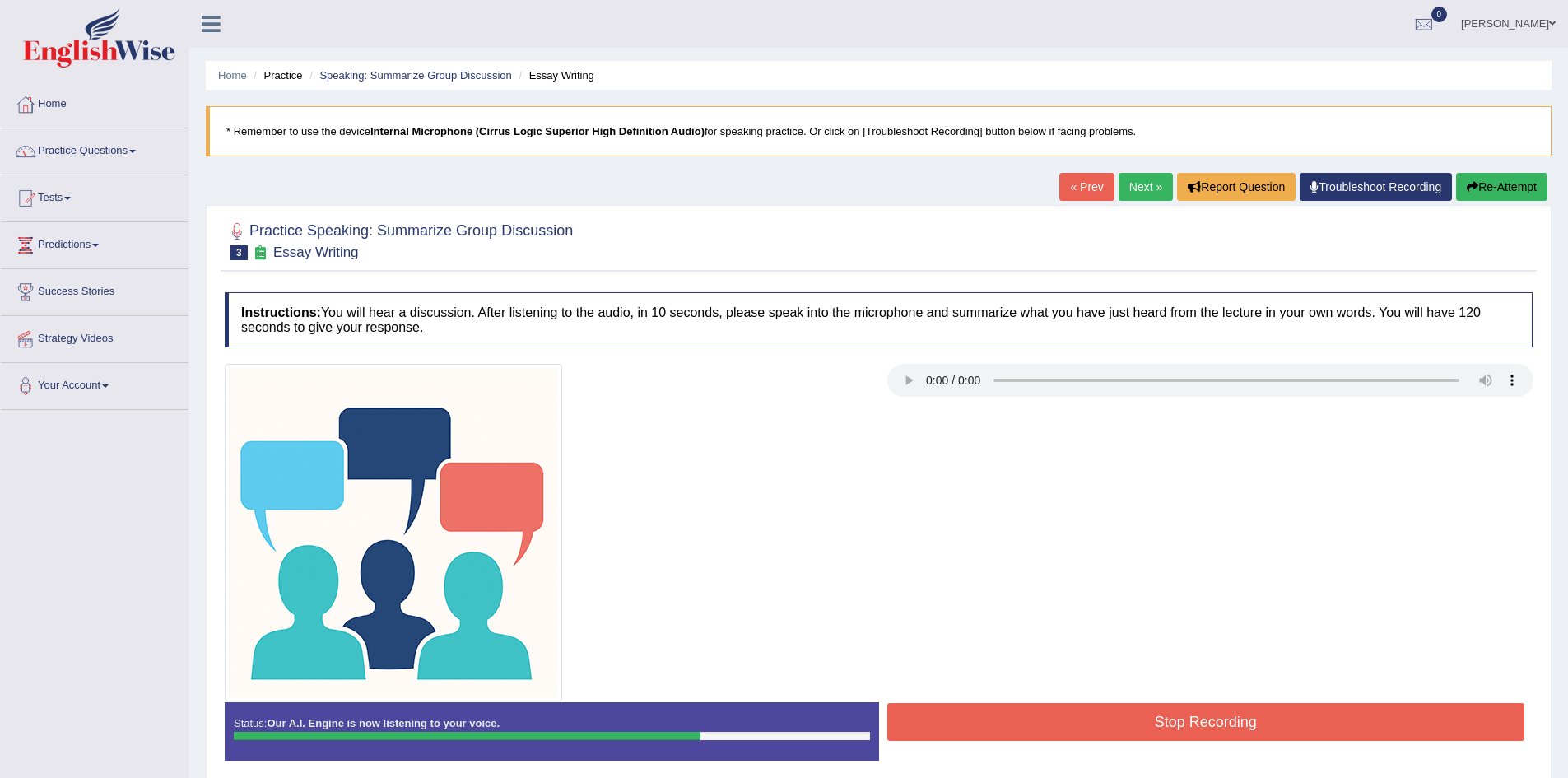
click at [975, 721] on button "Stop Recording" at bounding box center [1206, 721] width 638 height 38
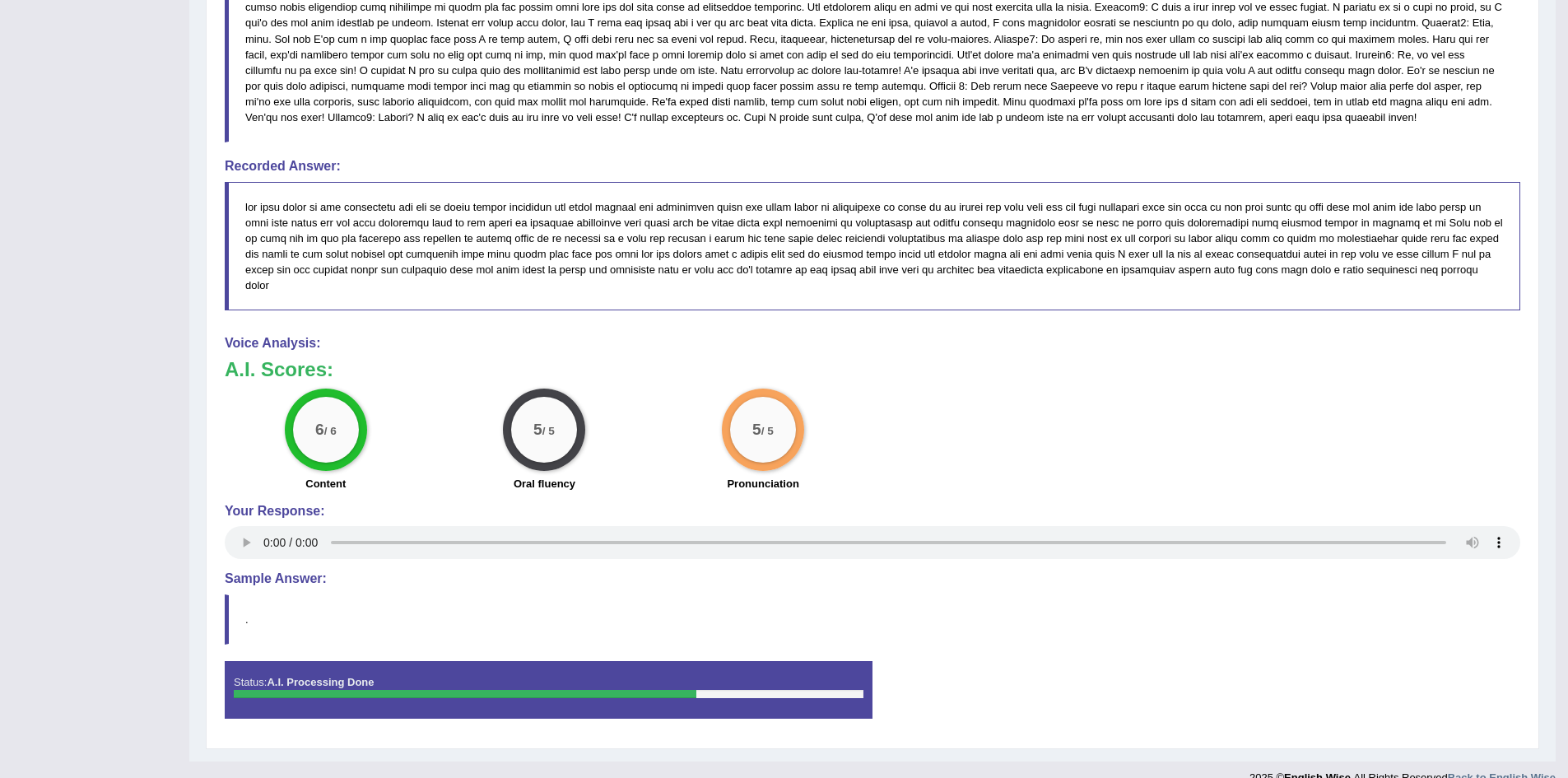
scroll to position [806, 0]
